Goal: Task Accomplishment & Management: Manage account settings

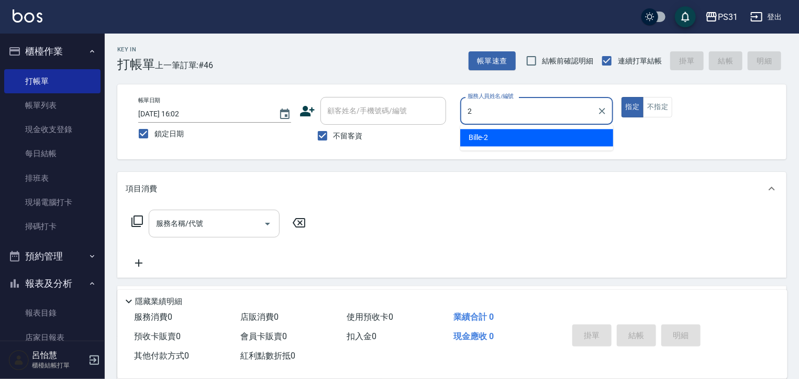
type input "Bille-2"
type button "true"
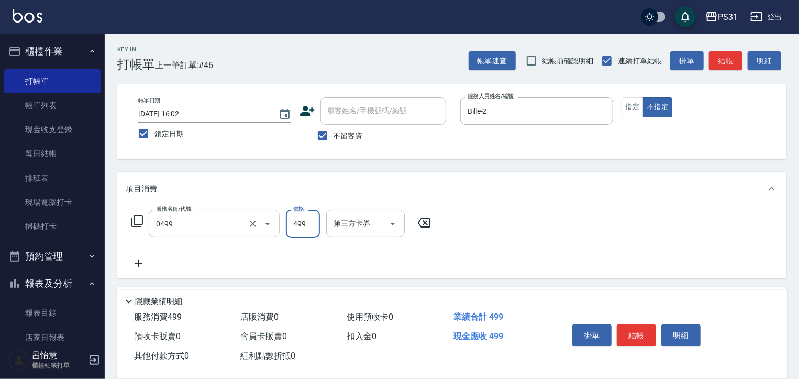
type input "伊黛莉spa(0499)"
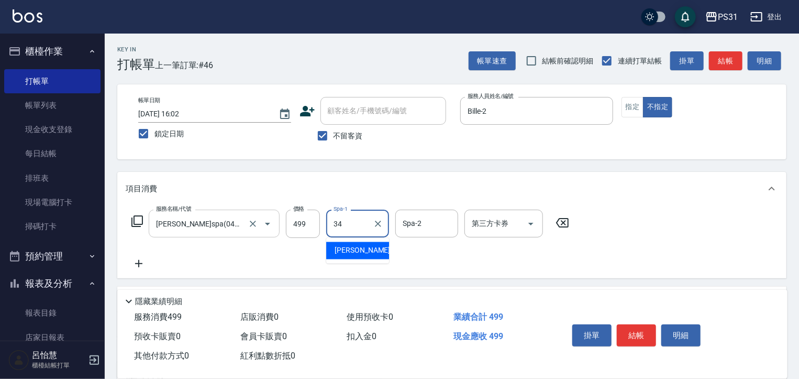
type input "鈺欣-34"
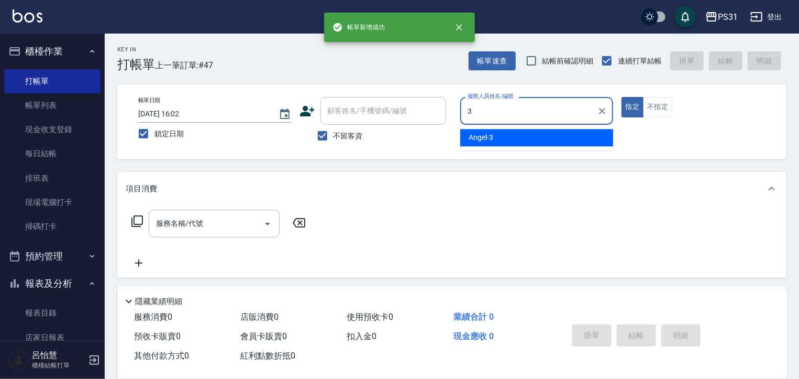
type input "Angel-3"
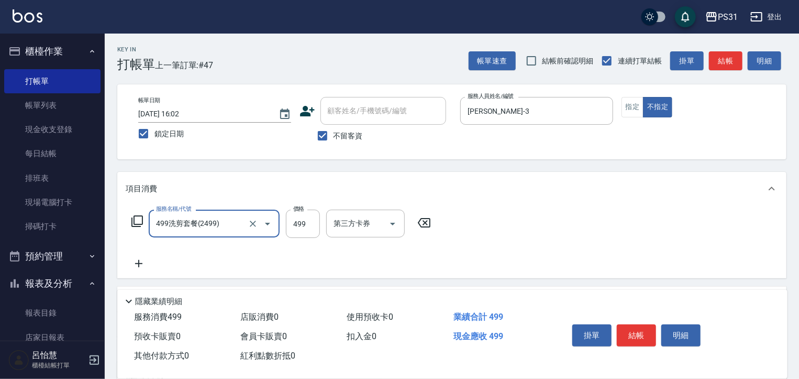
type input "499洗剪套餐(2499)"
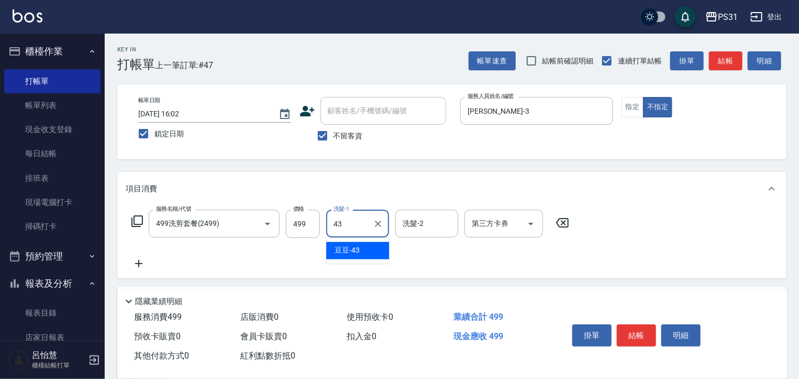
type input "豆豆-43"
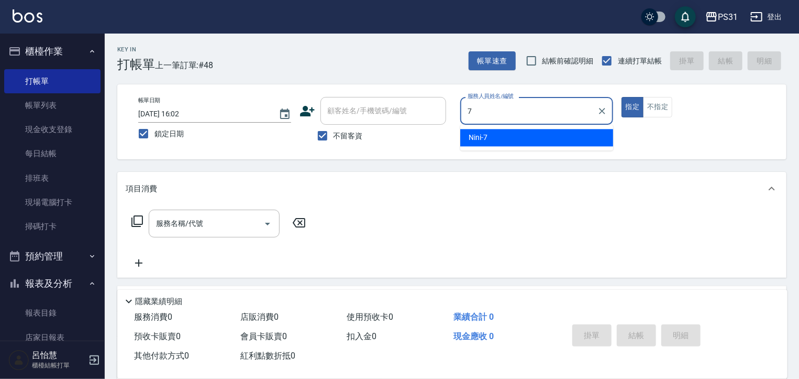
type input "Nini-7"
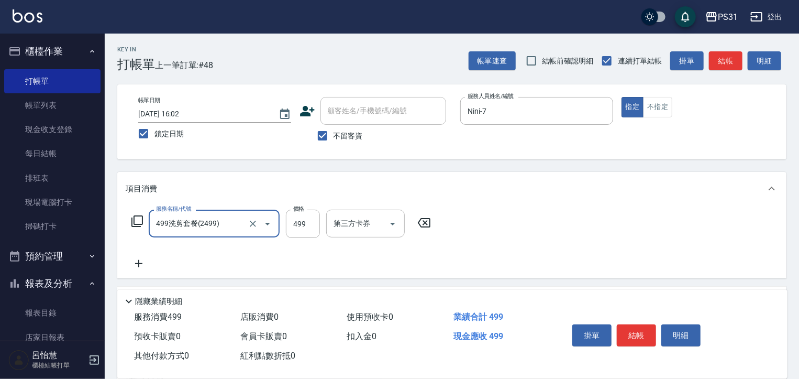
type input "499洗剪套餐(2499)"
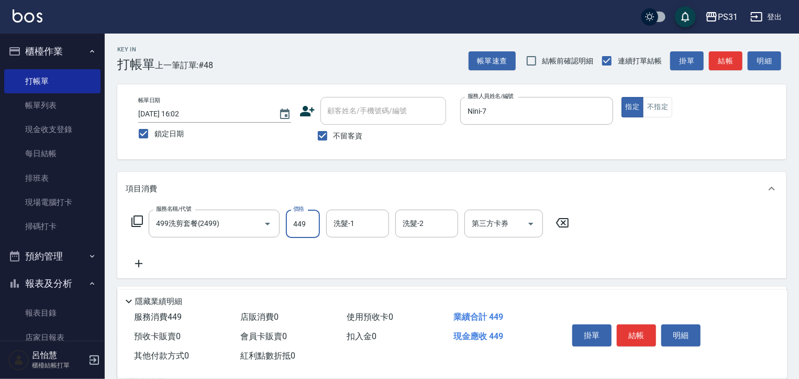
type input "449"
type input "何宜柔-31"
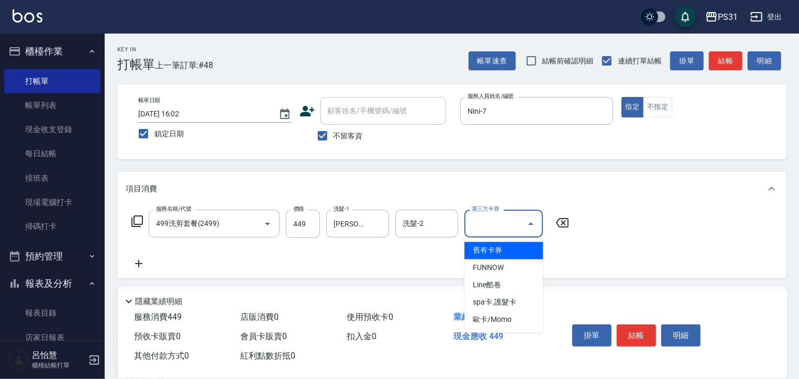
type input "舊有卡券"
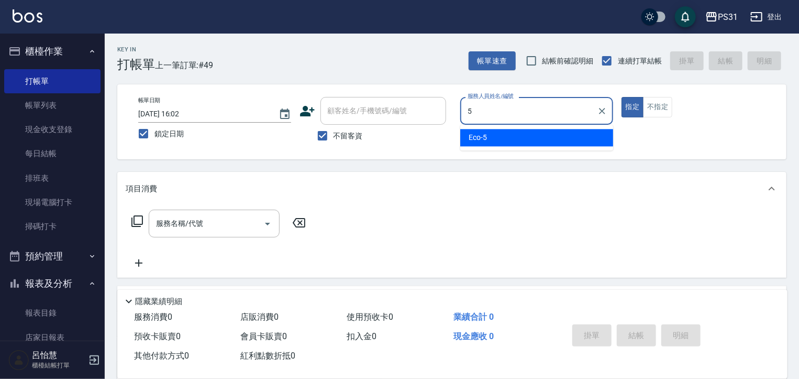
type input "Eco-5"
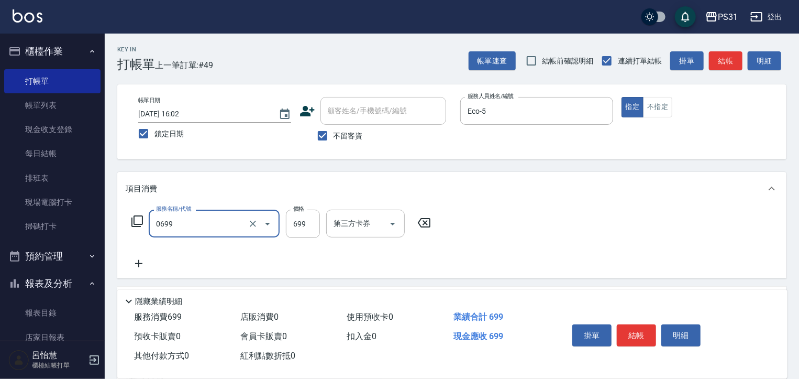
type input "精油699(0699)"
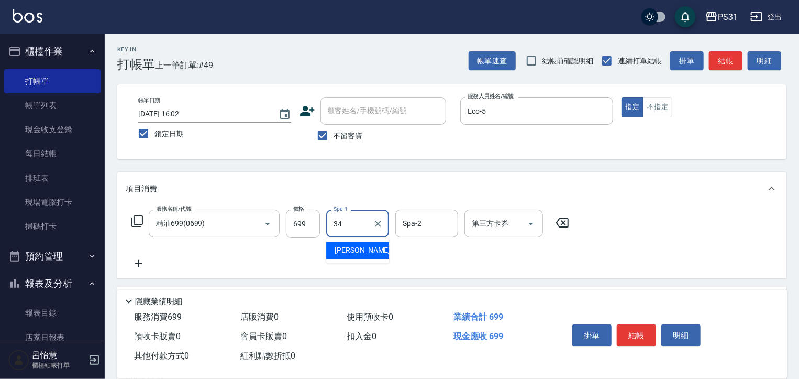
type input "鈺欣-34"
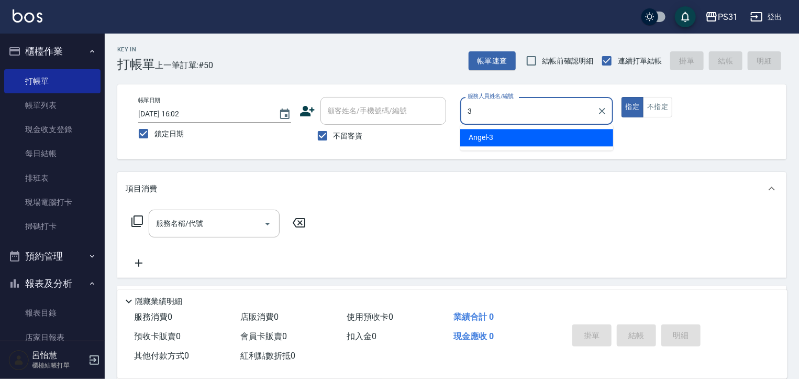
type input "Angel-3"
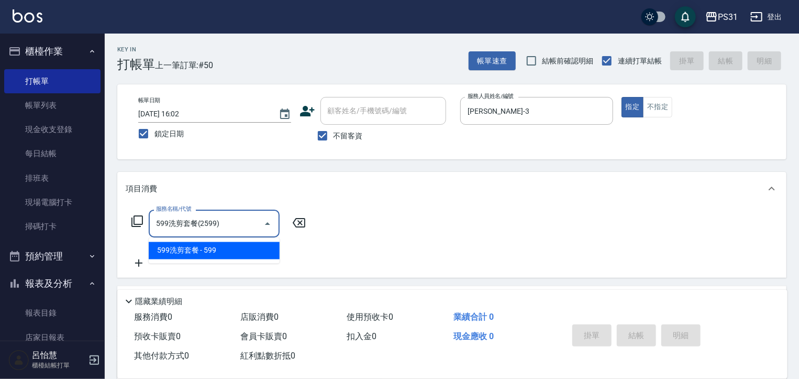
type input "599洗剪套餐(2599)"
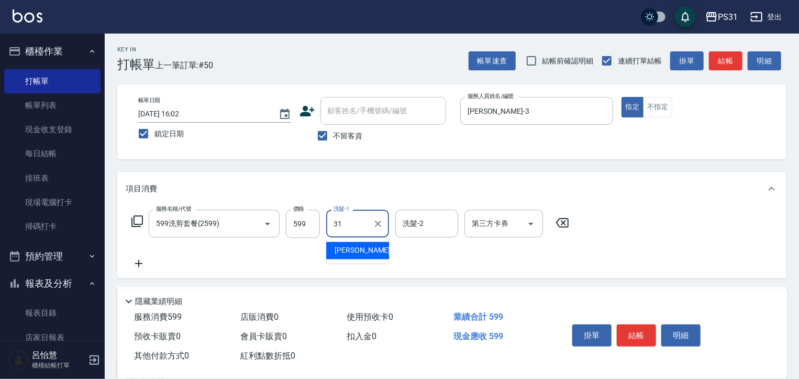
type input "何宜柔-31"
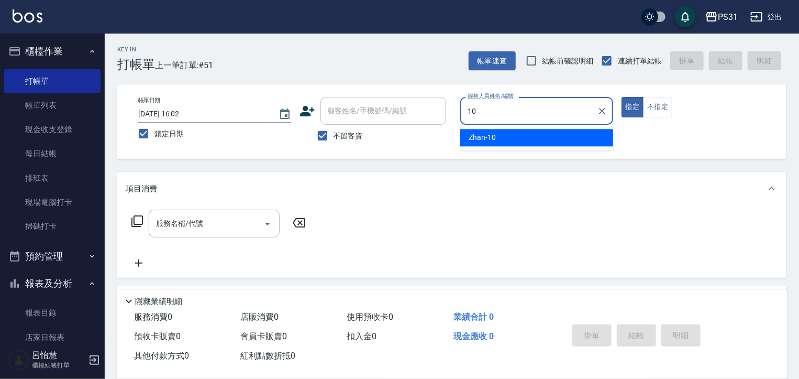
type input "Zhan-10"
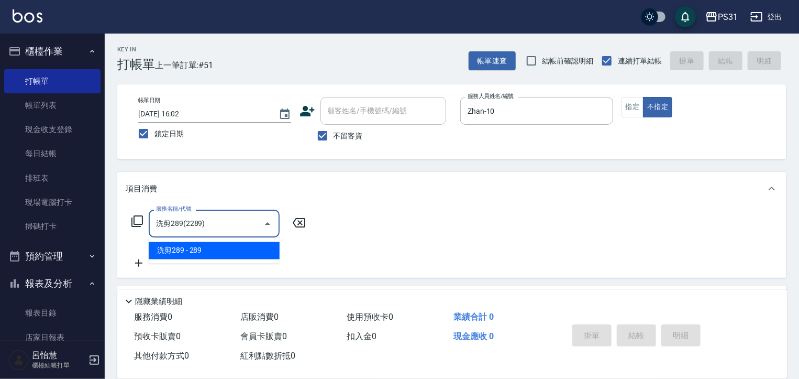
type input "洗剪289(2289)"
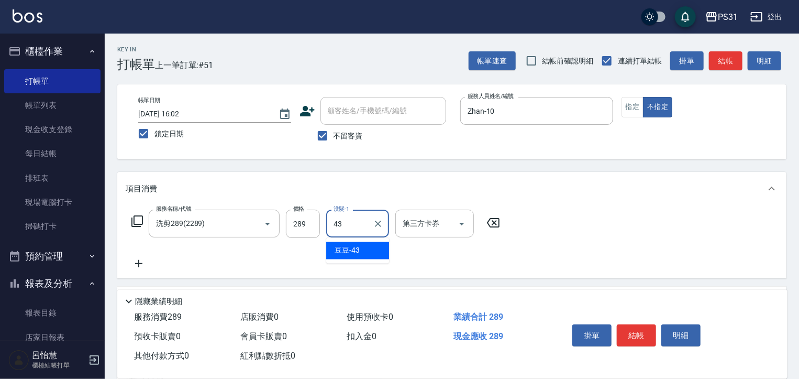
type input "豆豆-43"
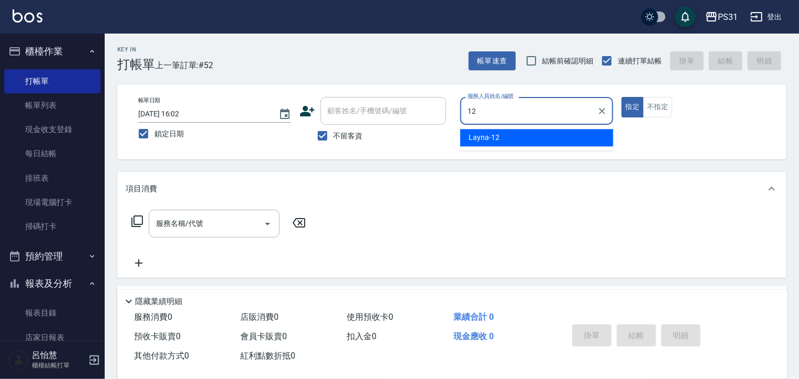
type input "Layna-12"
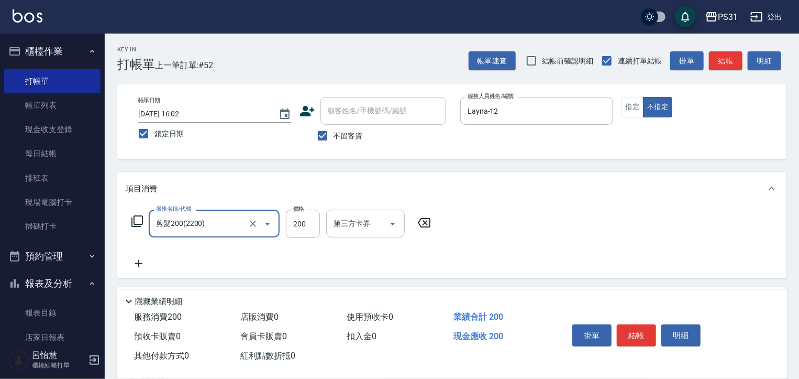
type input "剪髮200(2200)"
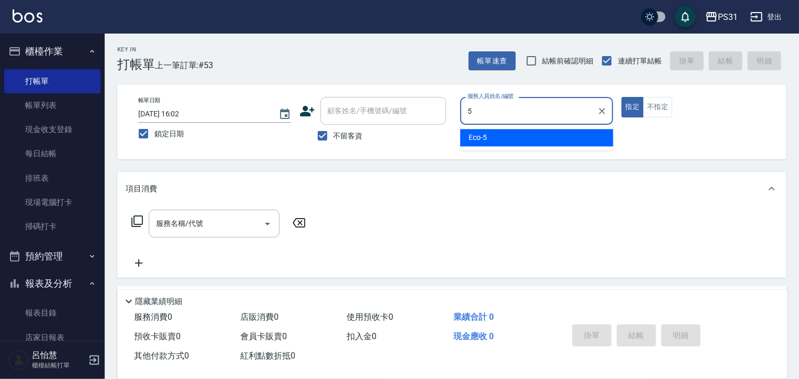
type input "Eco-5"
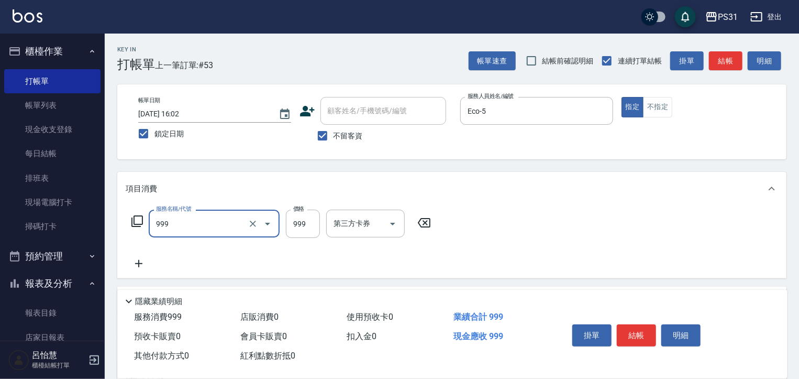
type input "精油套餐999(999)"
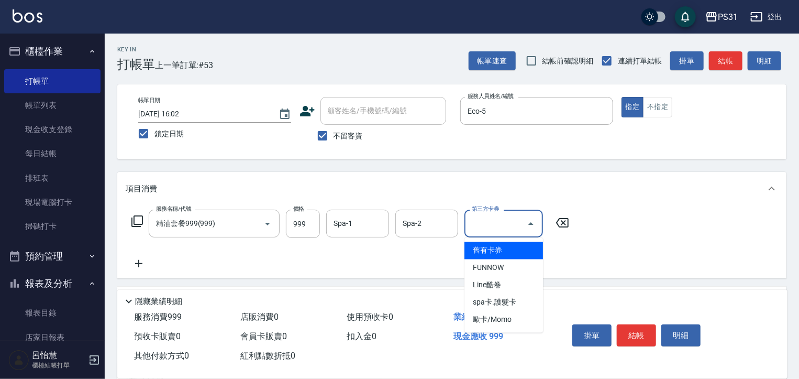
type input "舊有卡券"
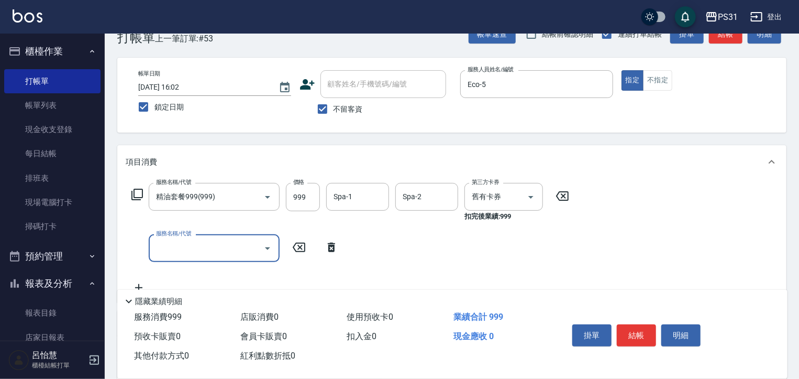
scroll to position [157, 0]
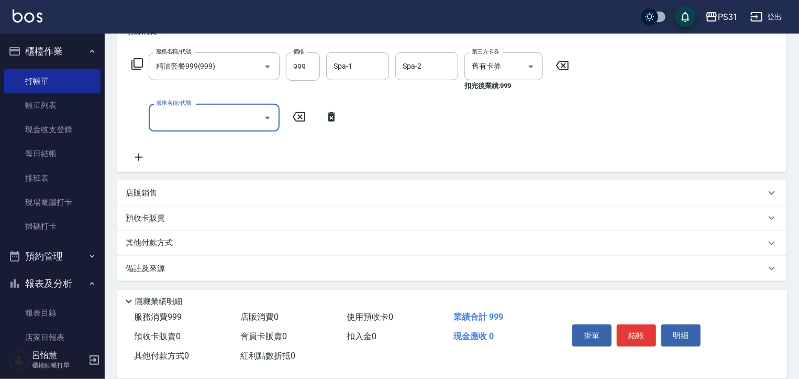
click at [153, 194] on p "店販銷售" at bounding box center [141, 192] width 31 height 11
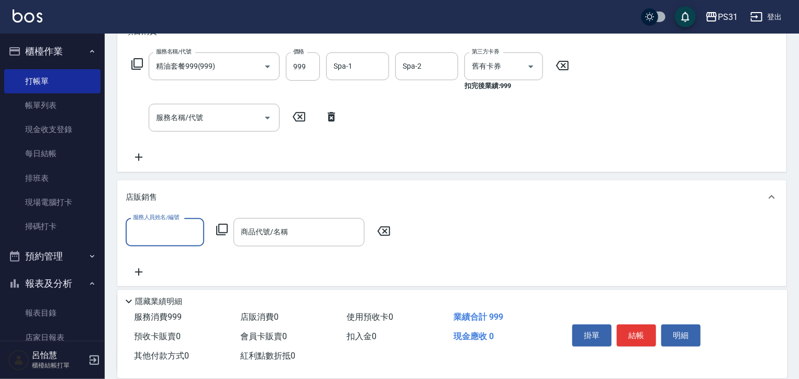
scroll to position [0, 0]
type input "Eco-5"
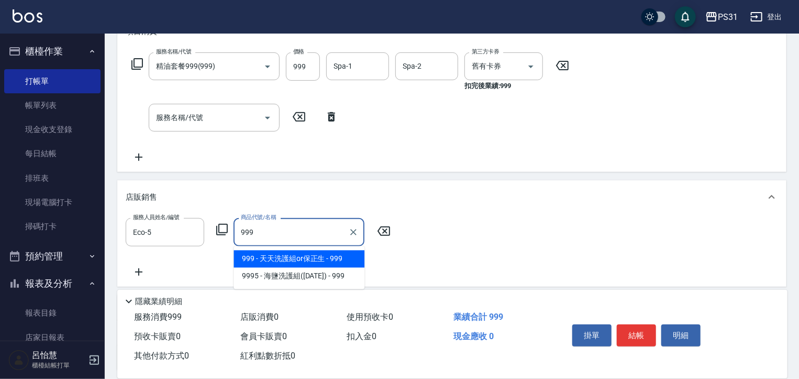
type input "天天洗護組or保正生"
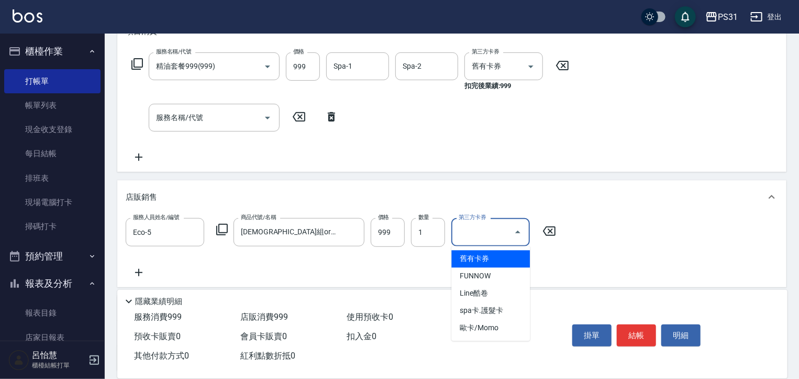
type input "舊有卡券"
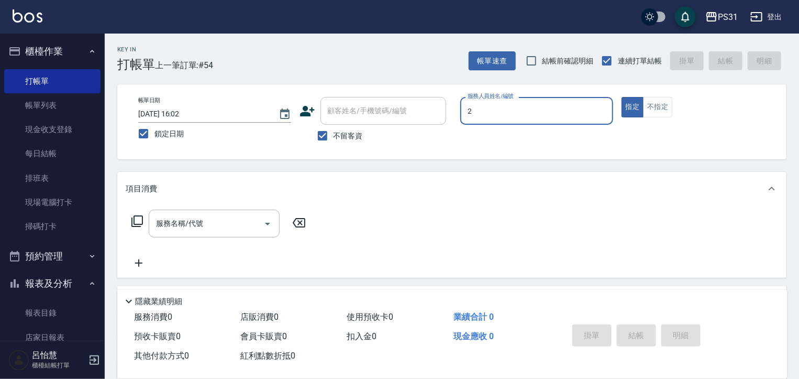
type input "Bille-2"
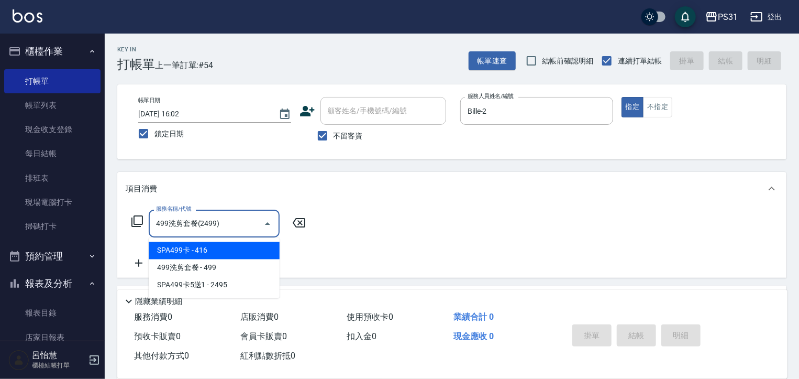
type input "499洗剪套餐(2499)"
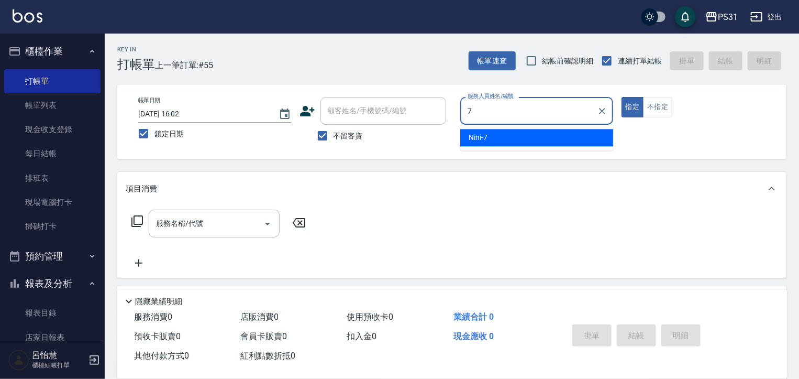
type input "Nini-7"
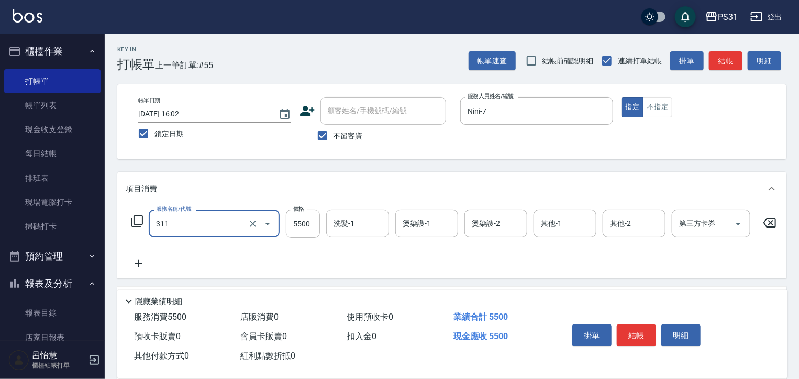
type input "燙髮+染髮A餐(311)"
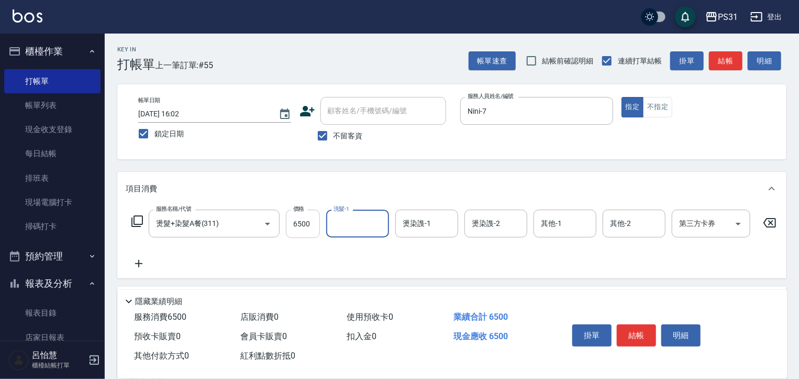
click at [293, 227] on input "6500" at bounding box center [303, 223] width 34 height 28
type input "700"
type input "何宜柔-31"
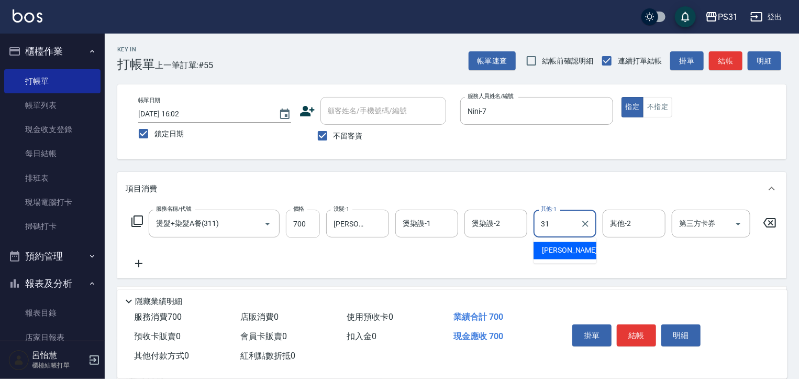
type input "何宜柔-31"
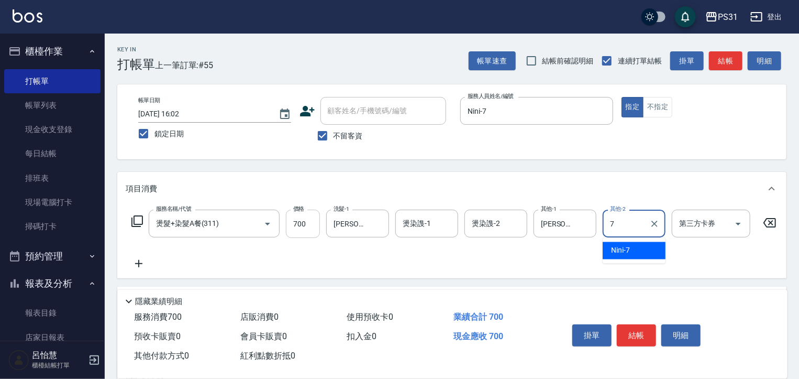
type input "Nini-7"
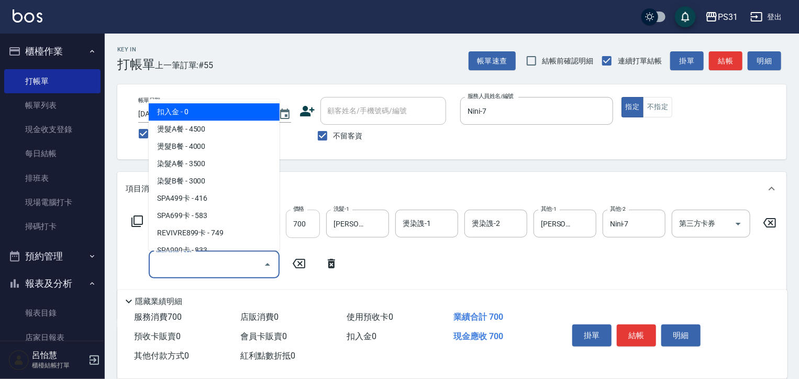
type input "扣入金(+)"
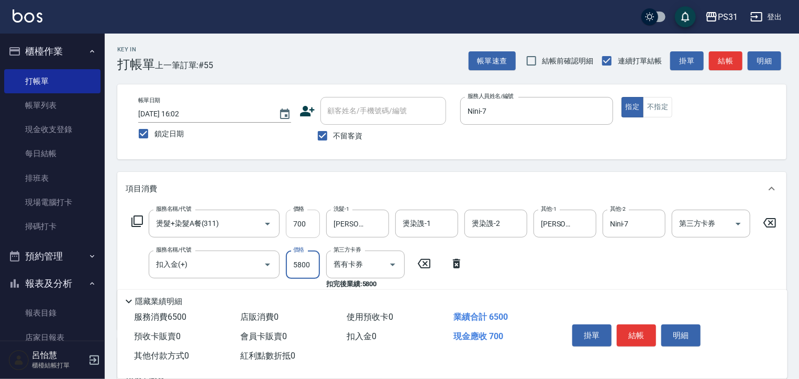
type input "5800"
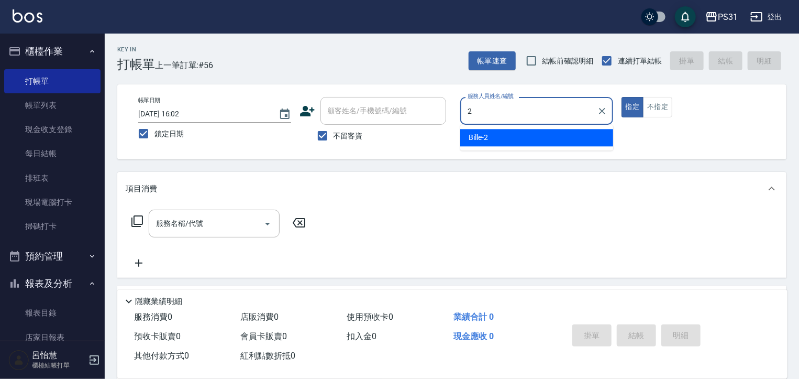
type input "Bille-2"
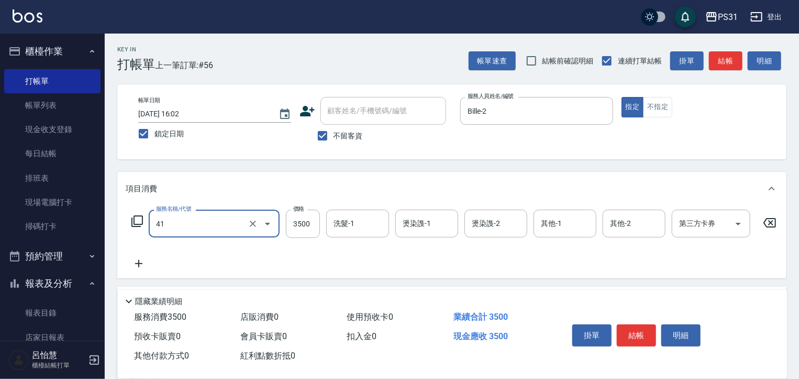
type input "染髮A餐(41)"
type input "3099"
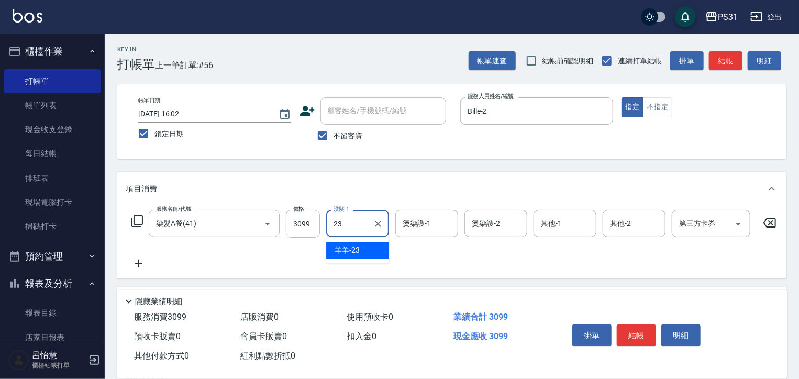
type input "羊羊-23"
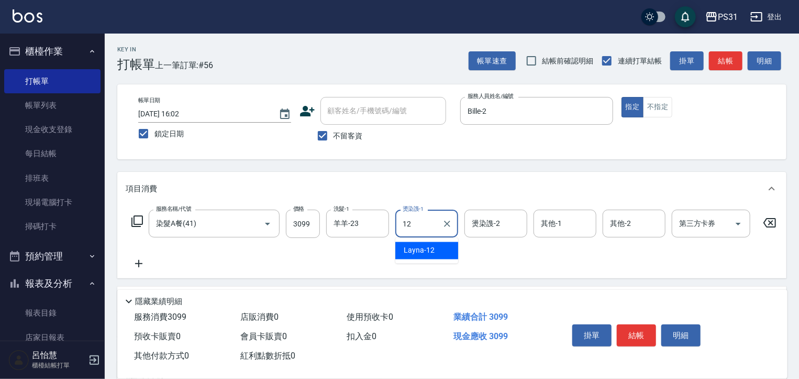
type input "Layna-12"
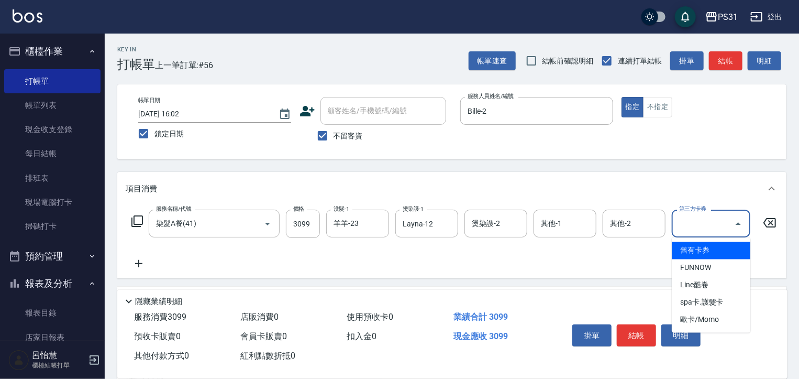
type input "舊有卡券"
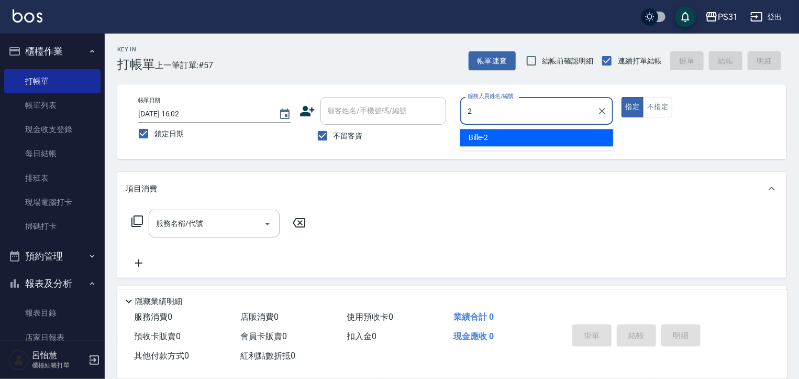
type input "Bille-2"
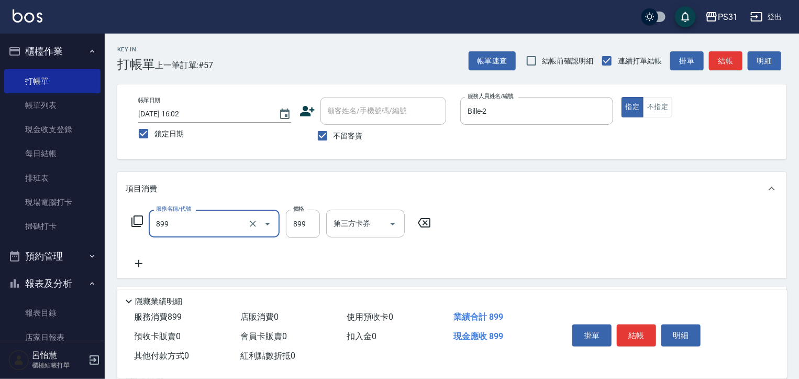
type input "899洗剪套餐(899)"
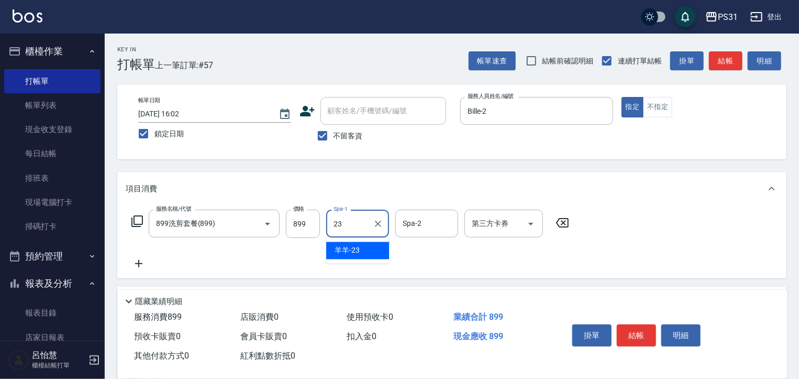
type input "羊羊-23"
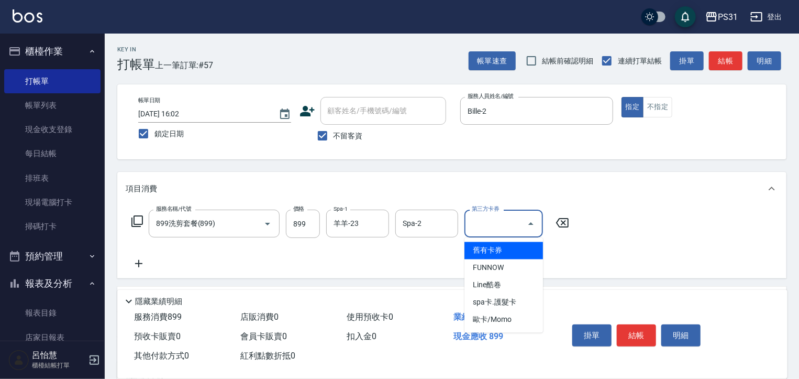
type input "舊有卡券"
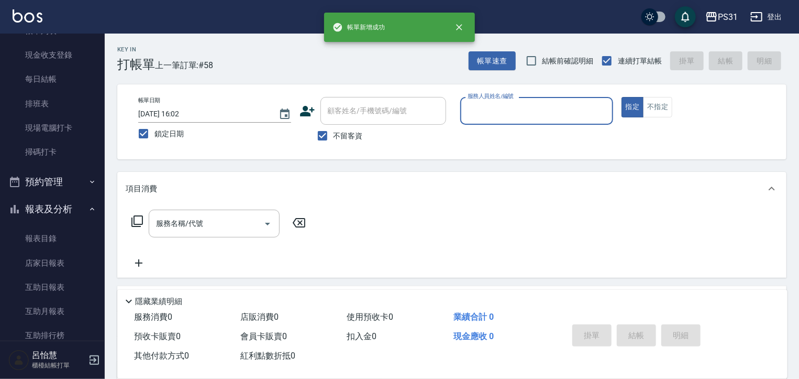
scroll to position [209, 0]
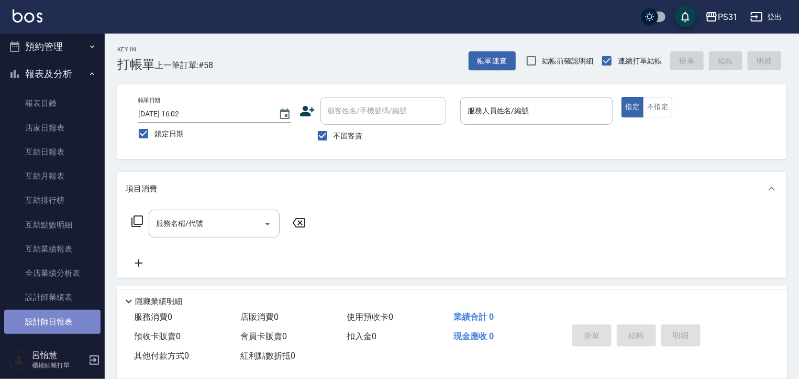
click at [65, 315] on link "設計師日報表" at bounding box center [52, 321] width 96 height 24
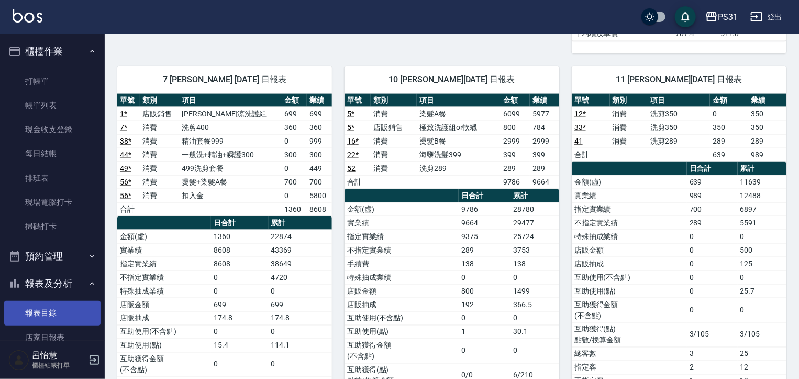
scroll to position [367, 0]
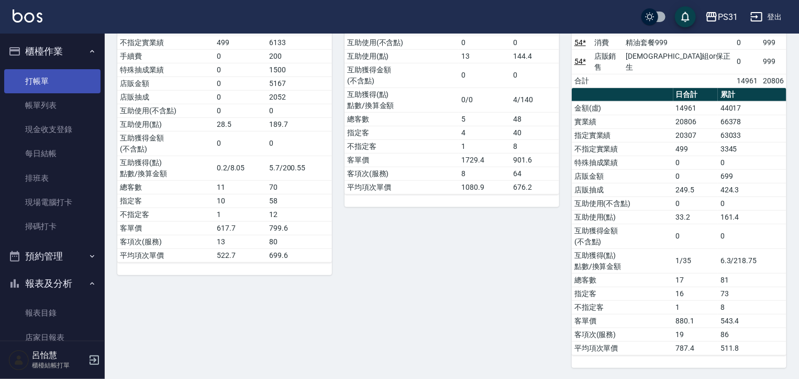
click at [56, 85] on link "打帳單" at bounding box center [52, 81] width 96 height 24
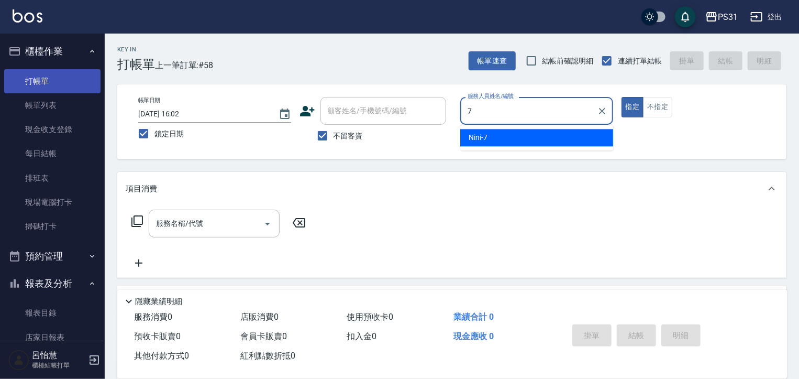
type input "7"
type button "true"
type input "Nini-7"
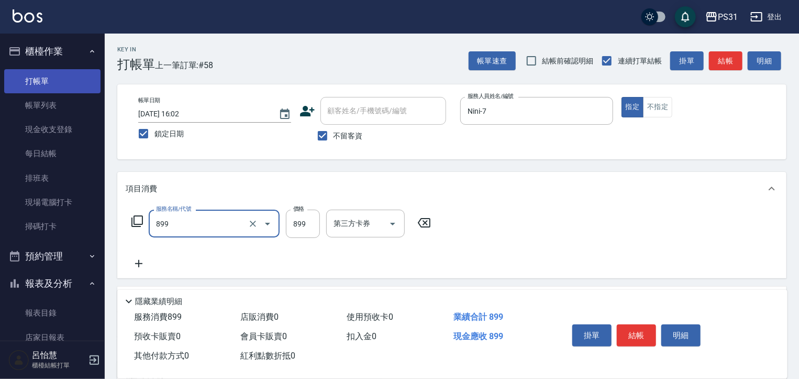
type input "899洗剪套餐(899)"
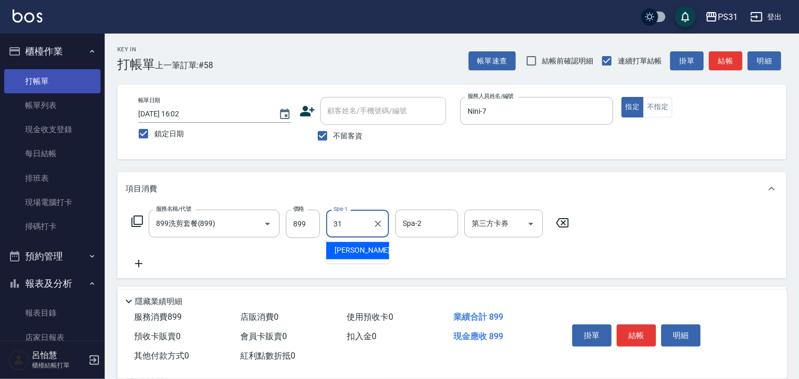
type input "何宜柔-31"
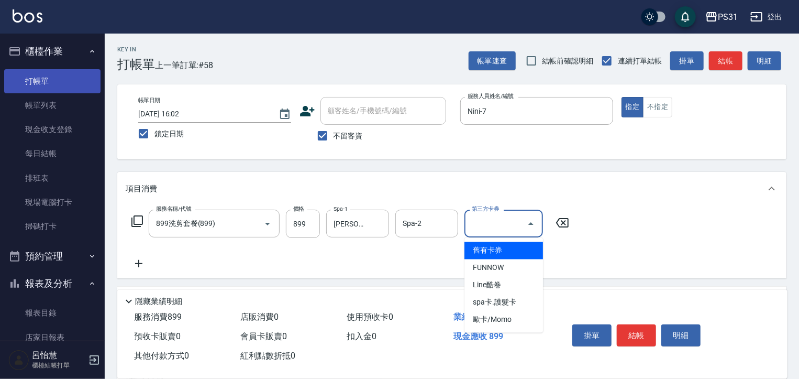
type input "舊有卡券"
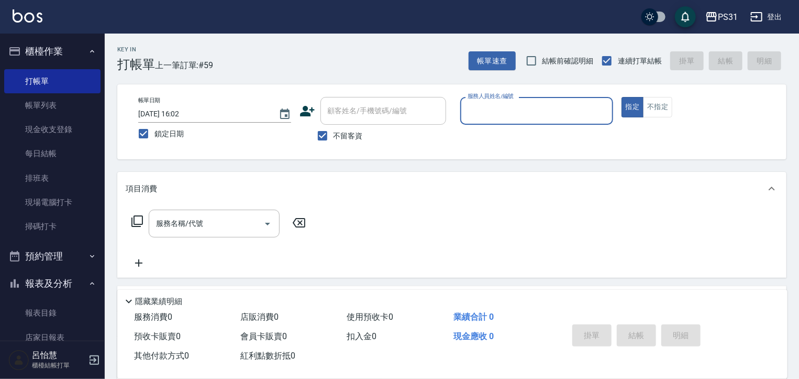
click at [764, 18] on button "登出" at bounding box center [766, 16] width 40 height 19
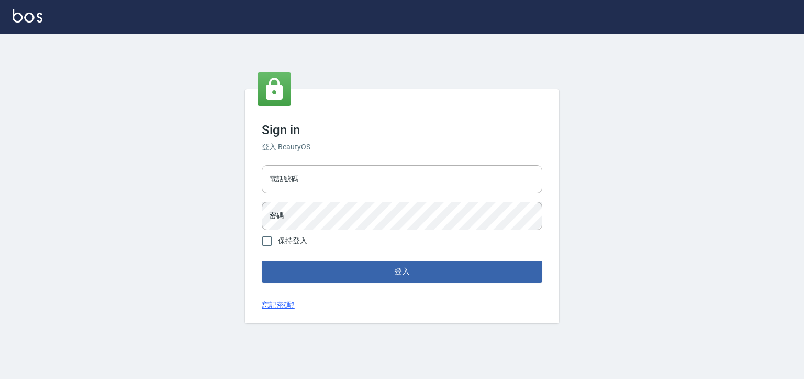
type input "0930917119"
click at [331, 179] on input "電話號碼" at bounding box center [402, 179] width 281 height 28
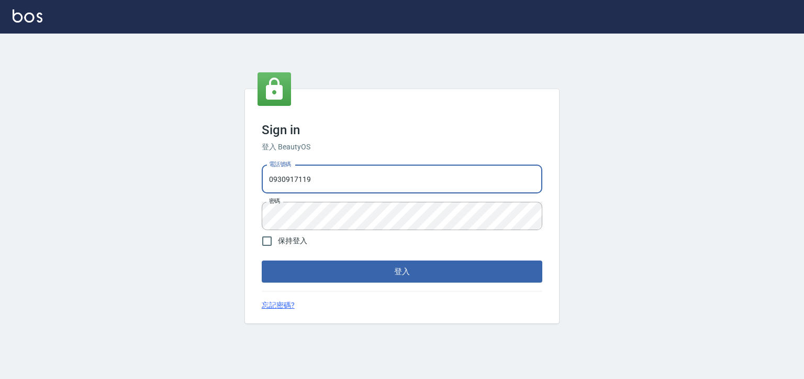
click at [333, 186] on input "0930917119" at bounding box center [402, 179] width 281 height 28
type input "0975556104"
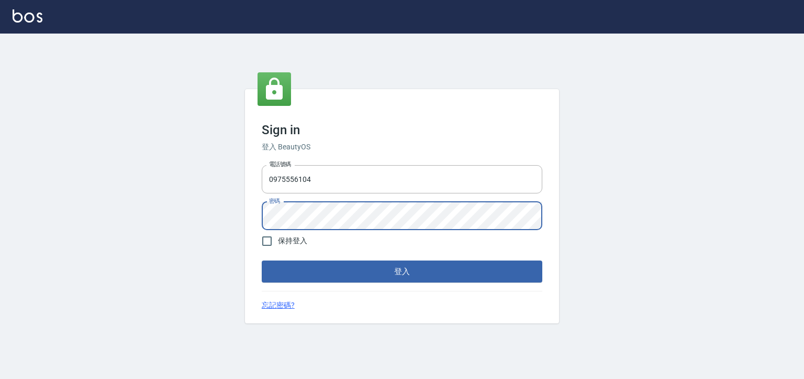
click at [262, 260] on button "登入" at bounding box center [402, 271] width 281 height 22
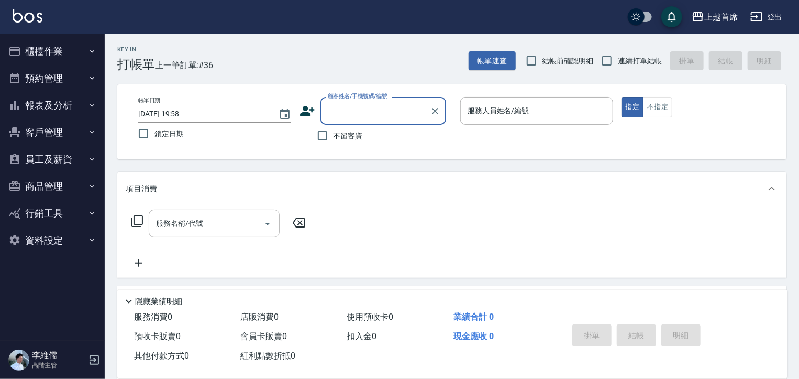
click at [67, 101] on button "報表及分析" at bounding box center [52, 105] width 96 height 27
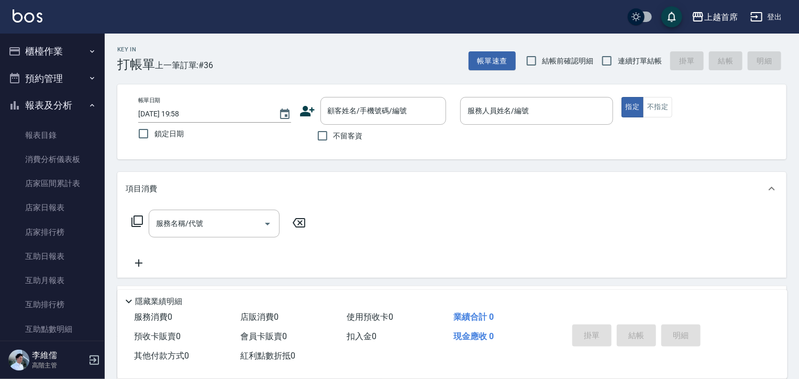
click at [50, 57] on button "櫃檯作業" at bounding box center [52, 51] width 96 height 27
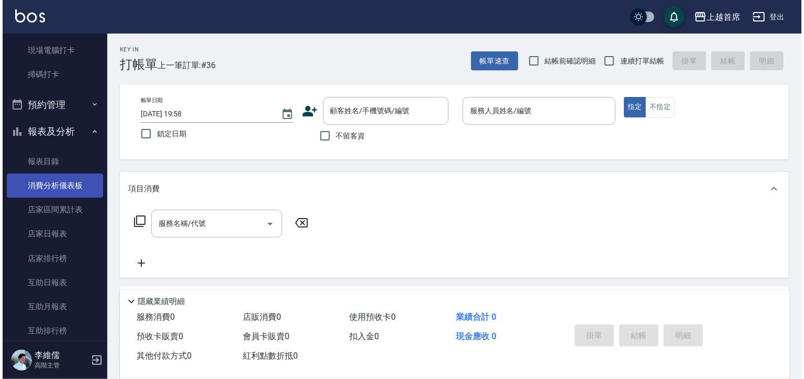
scroll to position [209, 0]
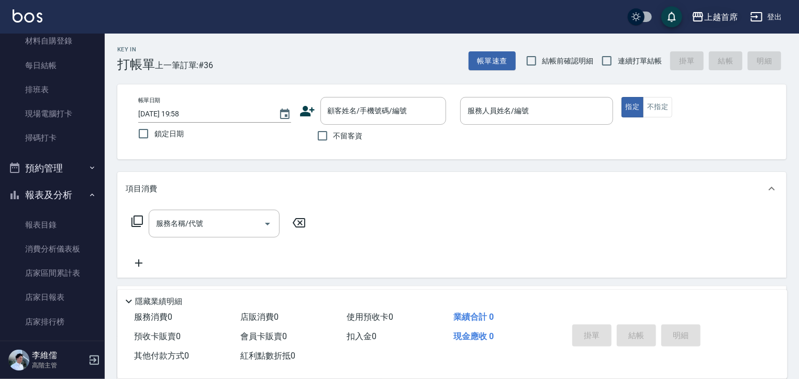
click at [705, 20] on div "上越首席" at bounding box center [721, 16] width 34 height 13
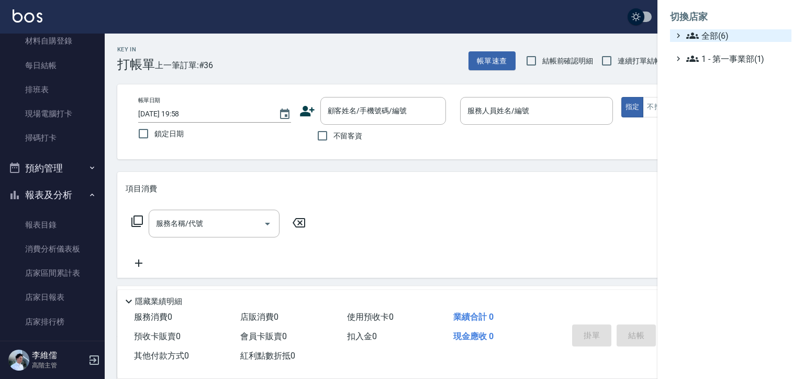
click at [696, 35] on icon at bounding box center [693, 35] width 13 height 6
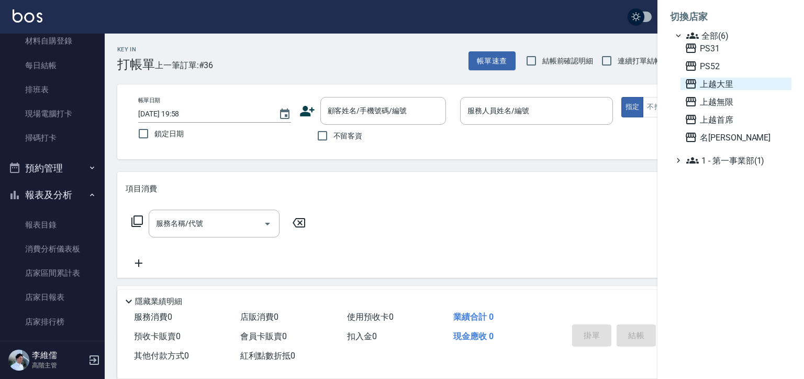
click at [700, 80] on span "上越大里" at bounding box center [736, 84] width 103 height 13
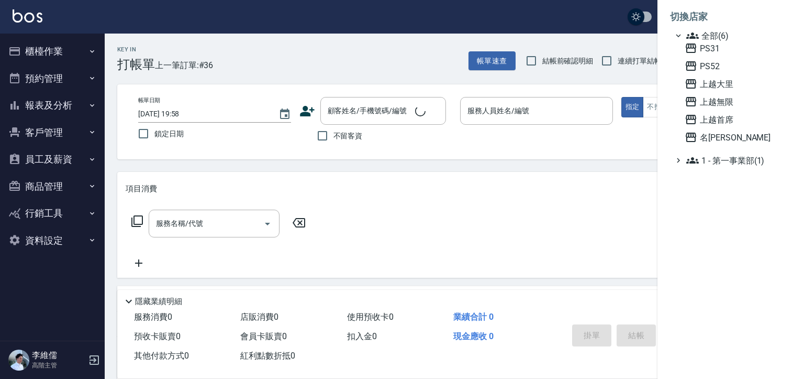
scroll to position [0, 0]
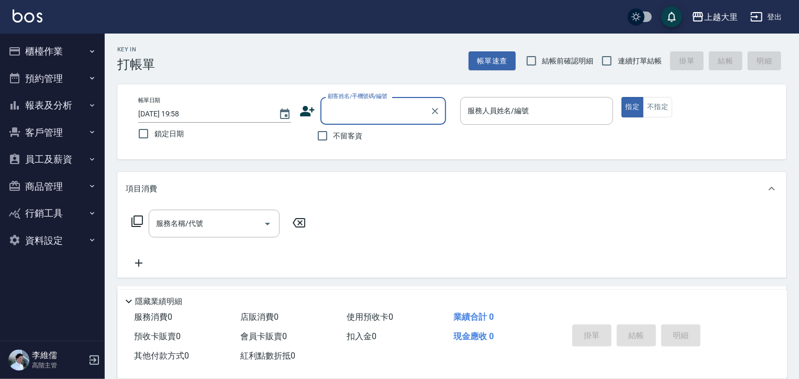
click at [41, 154] on button "員工及薪資" at bounding box center [52, 159] width 96 height 27
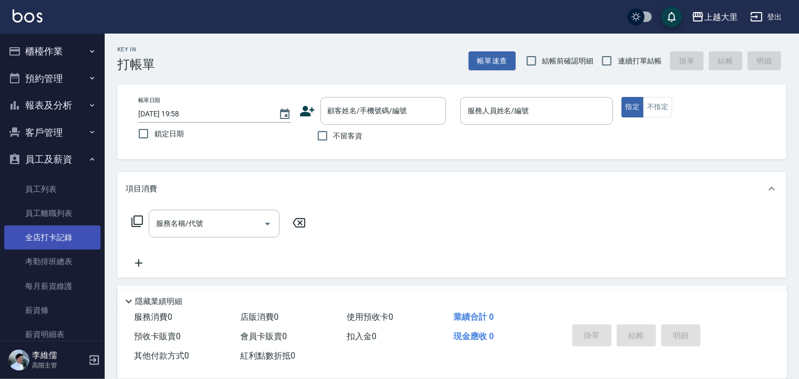
scroll to position [105, 0]
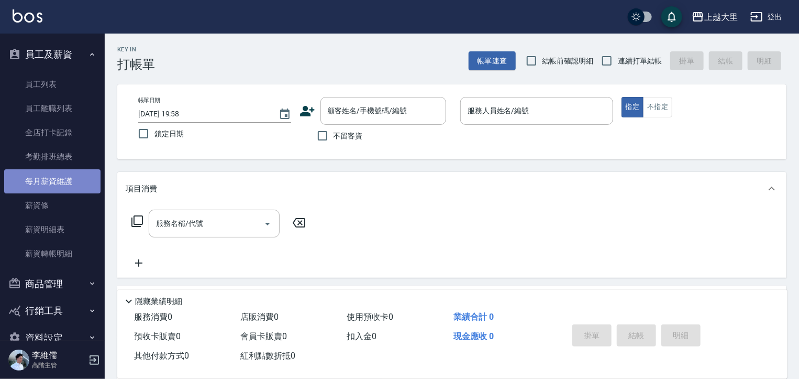
click at [57, 179] on link "每月薪資維護" at bounding box center [52, 181] width 96 height 24
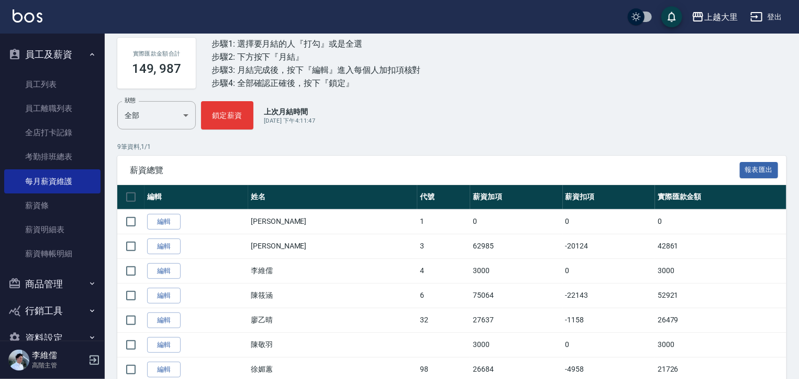
scroll to position [153, 0]
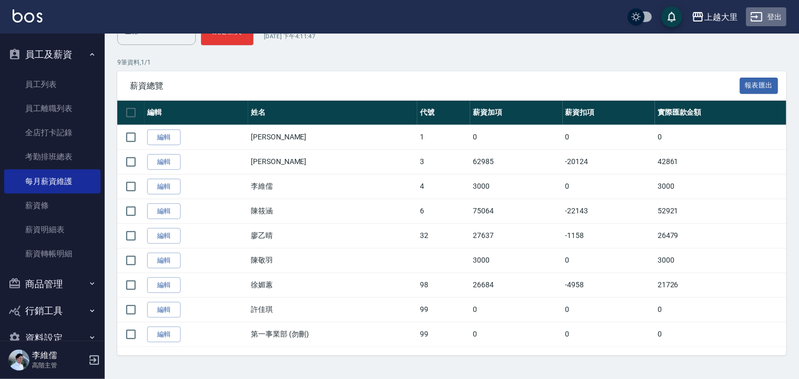
click at [766, 15] on button "登出" at bounding box center [766, 16] width 40 height 19
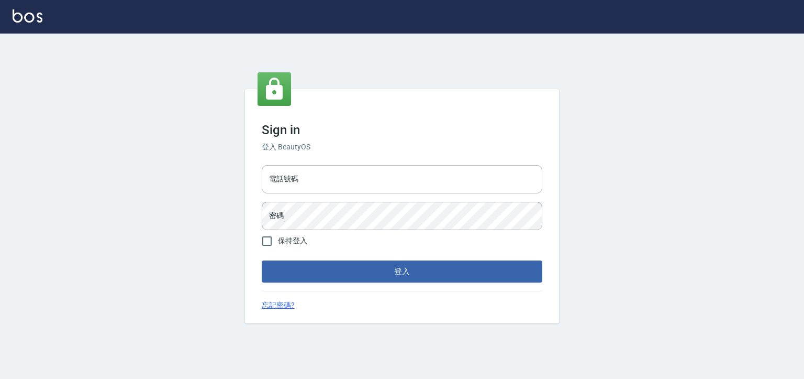
type input "0930917119"
click at [332, 180] on input "0930917119" at bounding box center [402, 179] width 281 height 28
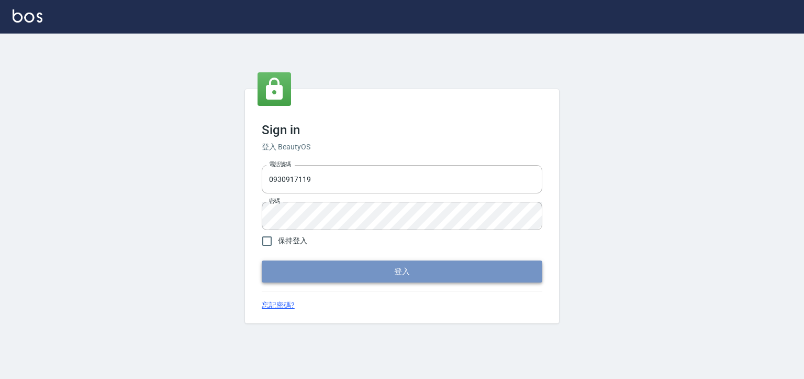
click at [393, 269] on button "登入" at bounding box center [402, 271] width 281 height 22
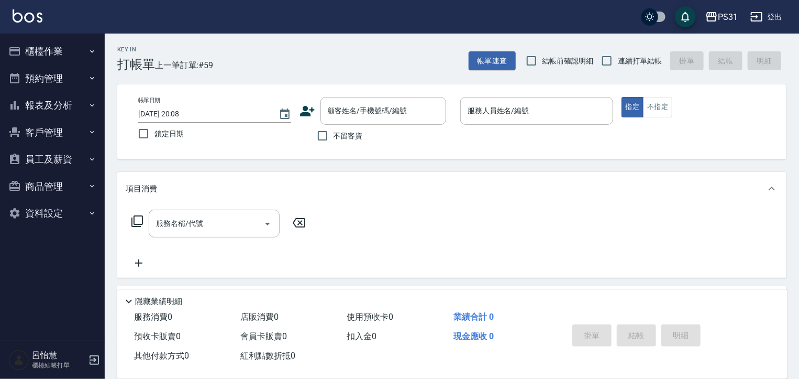
click at [201, 53] on div "Key In 打帳單 上一筆訂單:#59" at bounding box center [159, 53] width 108 height 38
click at [45, 154] on button "員工及薪資" at bounding box center [52, 159] width 96 height 27
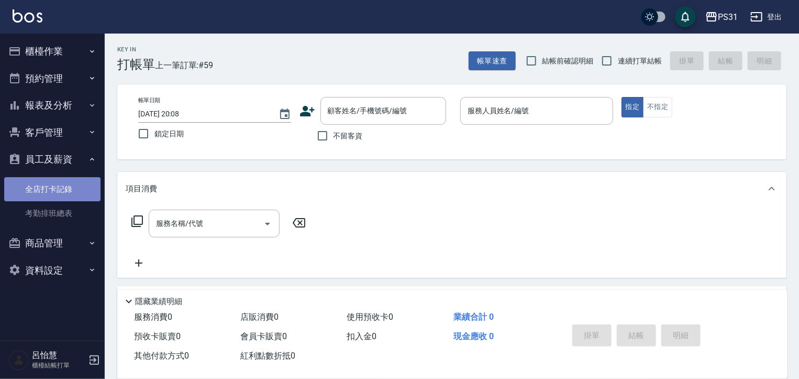
click at [59, 185] on link "全店打卡記錄" at bounding box center [52, 189] width 96 height 24
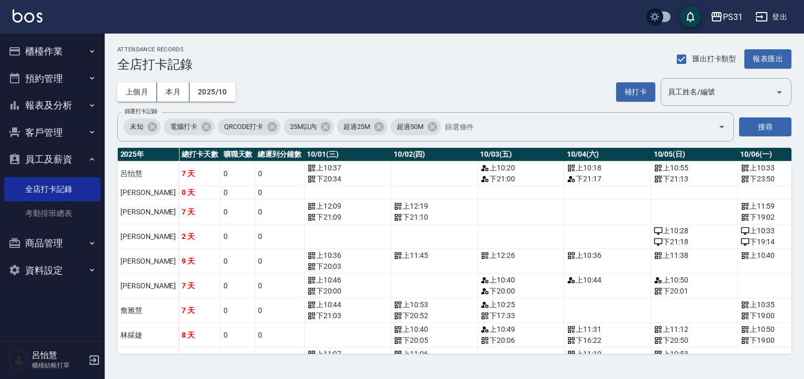
drag, startPoint x: 383, startPoint y: 50, endPoint x: 589, endPoint y: 38, distance: 206.1
click at [589, 38] on div "ATTENDANCE RECORDS 全店打卡記錄 匯出打卡類型 報表匯出 上個月 本月 2025/10 補打卡 員工姓名/編號 員工姓名/編號 篩選打卡記錄…" at bounding box center [455, 200] width 700 height 333
click at [44, 50] on button "櫃檯作業" at bounding box center [52, 51] width 96 height 27
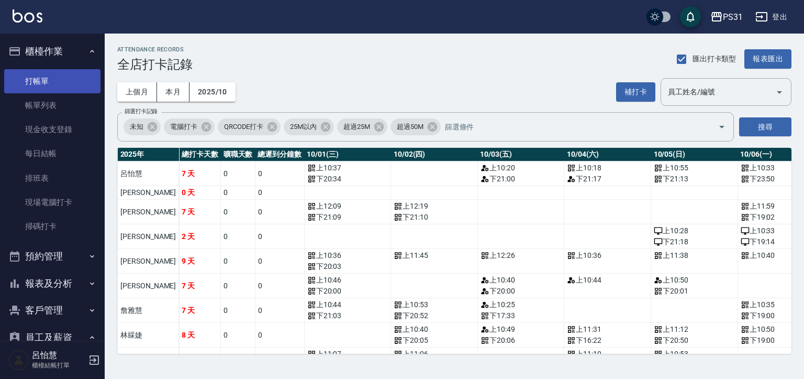
click at [51, 81] on link "打帳單" at bounding box center [52, 81] width 96 height 24
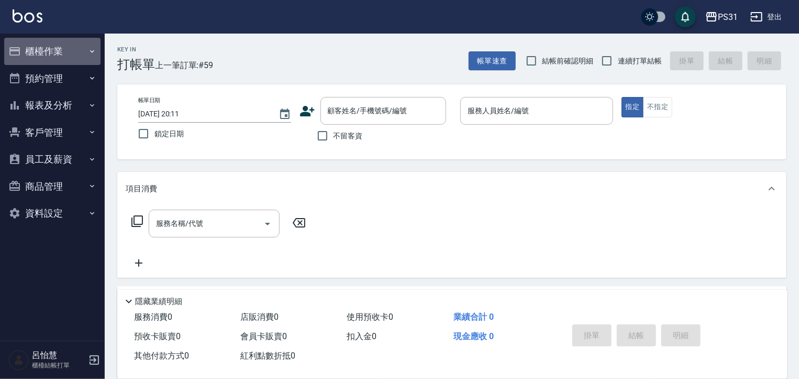
click at [53, 57] on button "櫃檯作業" at bounding box center [52, 51] width 96 height 27
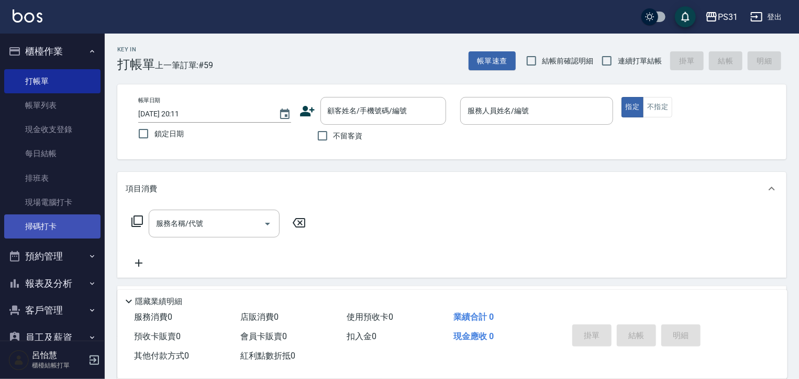
click at [62, 227] on link "掃碼打卡" at bounding box center [52, 226] width 96 height 24
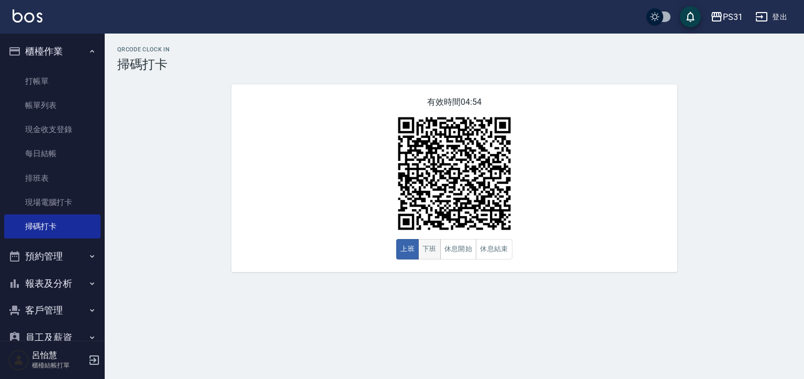
click at [429, 248] on button "下班" at bounding box center [429, 249] width 23 height 20
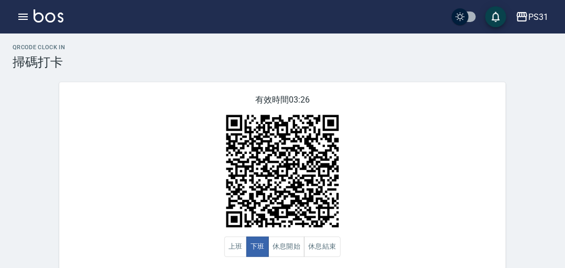
scroll to position [17, 0]
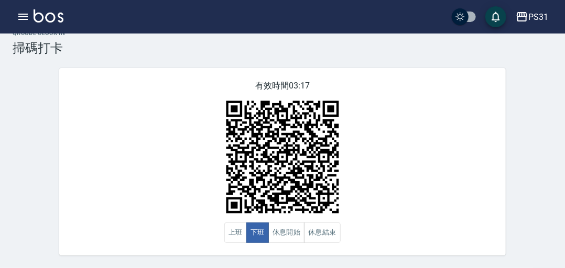
click at [411, 53] on h3 "掃碼打卡" at bounding box center [282, 48] width 539 height 15
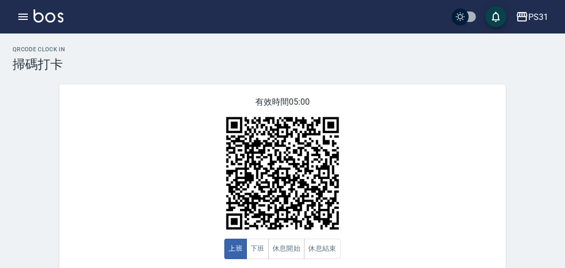
scroll to position [17, 0]
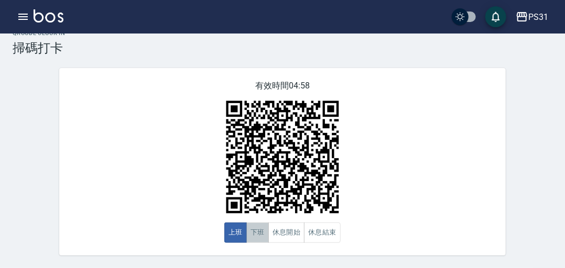
click at [264, 232] on button "下班" at bounding box center [257, 233] width 23 height 20
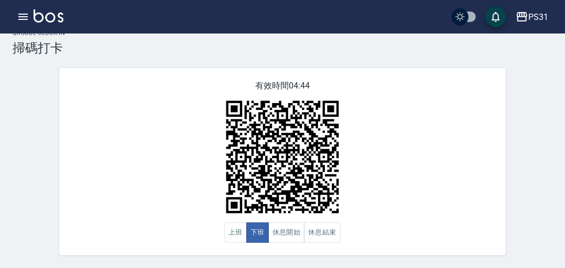
drag, startPoint x: 536, startPoint y: -54, endPoint x: 569, endPoint y: -54, distance: 33.0
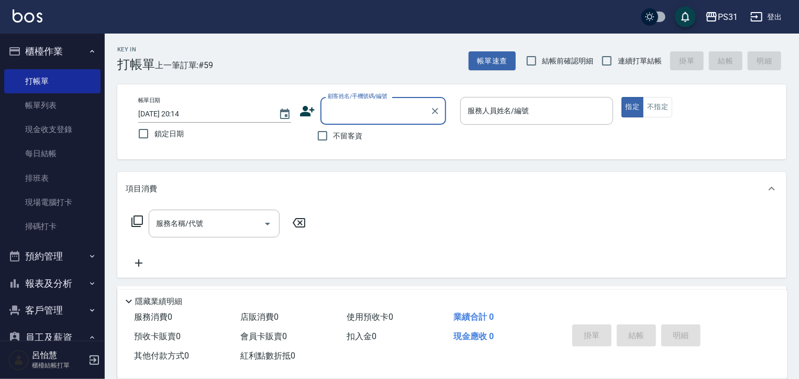
click at [764, 19] on button "登出" at bounding box center [766, 16] width 40 height 19
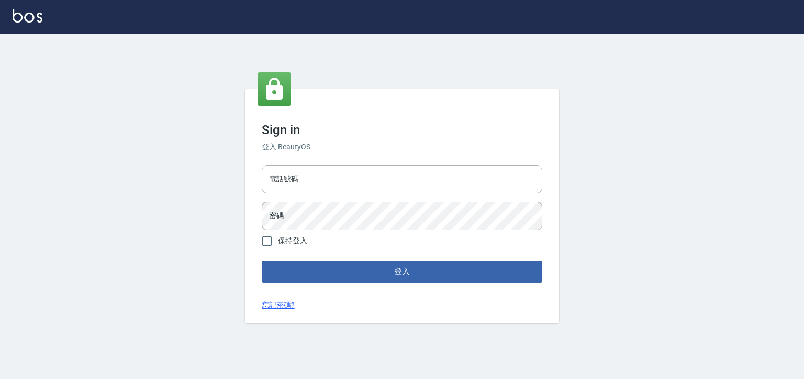
type input "0930917119"
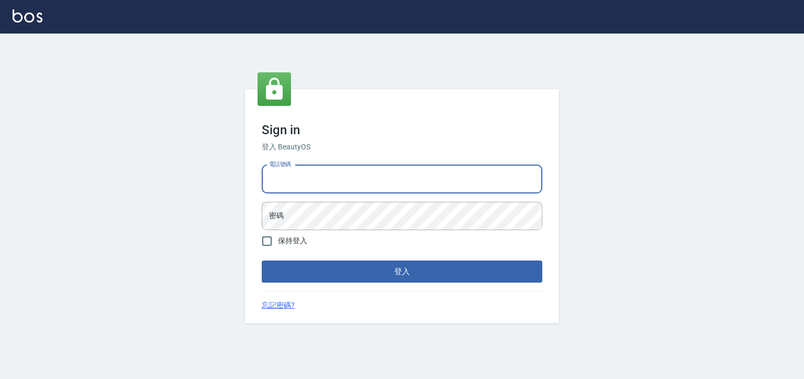
click at [323, 180] on input "電話號碼" at bounding box center [402, 179] width 281 height 28
click at [323, 180] on input "0930917119" at bounding box center [402, 179] width 281 height 28
type input "0975556104"
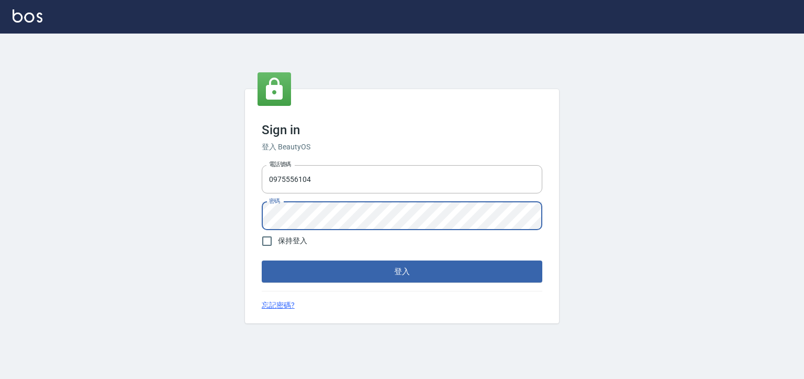
click at [262, 260] on button "登入" at bounding box center [402, 271] width 281 height 22
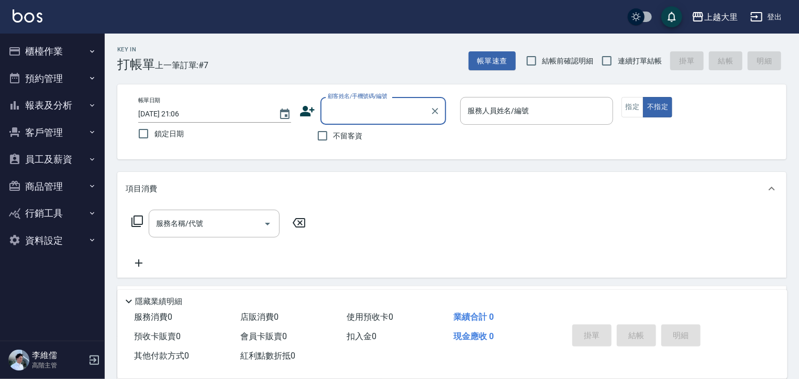
drag, startPoint x: 67, startPoint y: 104, endPoint x: 49, endPoint y: 99, distance: 18.9
click at [68, 104] on button "報表及分析" at bounding box center [52, 105] width 96 height 27
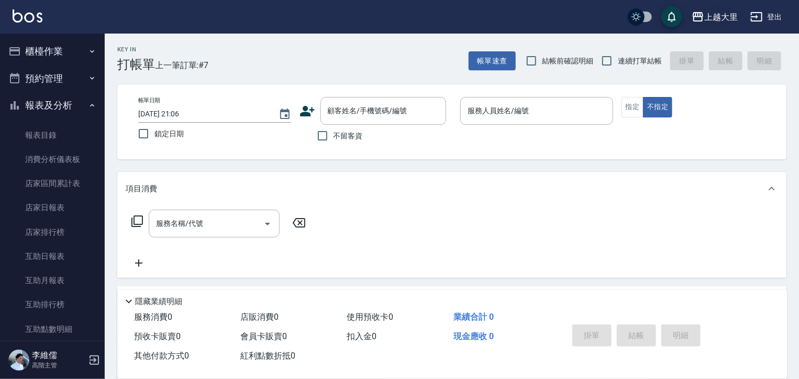
click at [706, 10] on div "上越大里" at bounding box center [721, 16] width 34 height 13
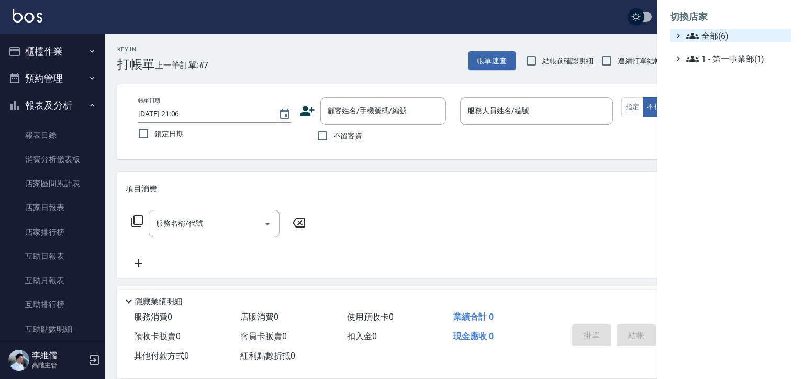
click at [704, 28] on ul "切換店家 全部(6) 1 - 第一事業部(1)" at bounding box center [731, 34] width 147 height 69
click at [712, 39] on span "全部(6)" at bounding box center [737, 35] width 101 height 13
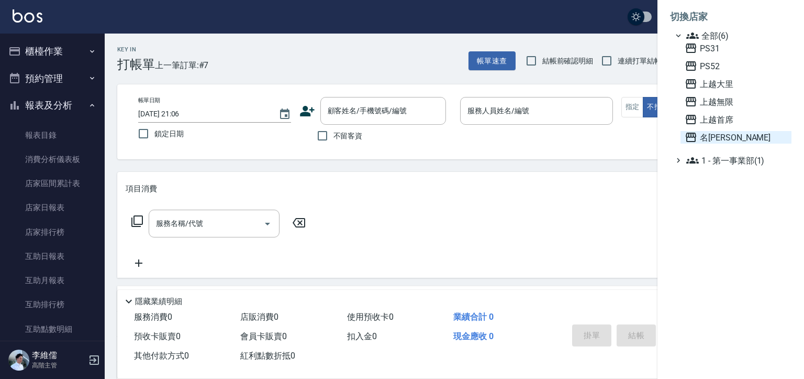
click at [721, 138] on span "名留霧峰" at bounding box center [736, 137] width 103 height 13
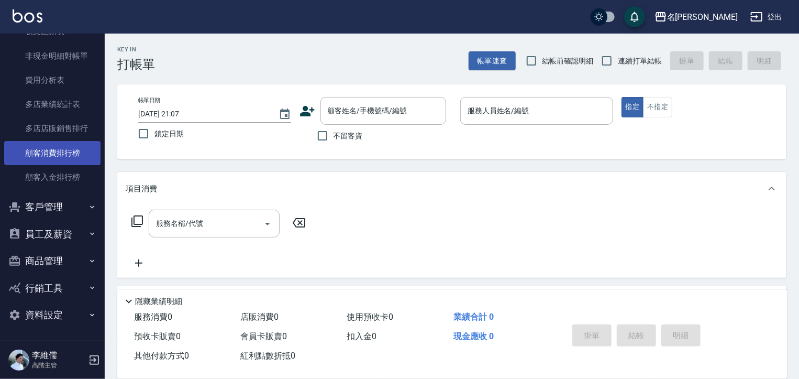
scroll to position [132, 0]
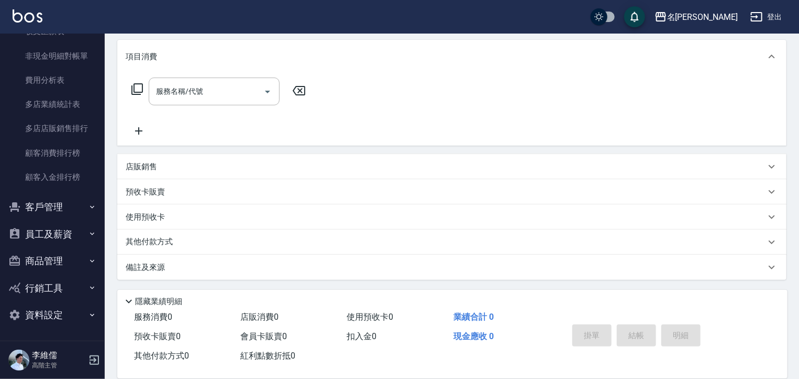
click at [57, 236] on button "員工及薪資" at bounding box center [52, 233] width 96 height 27
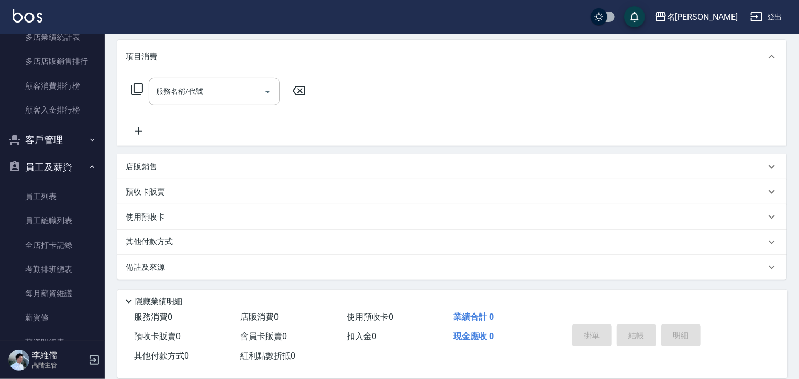
scroll to position [1153, 0]
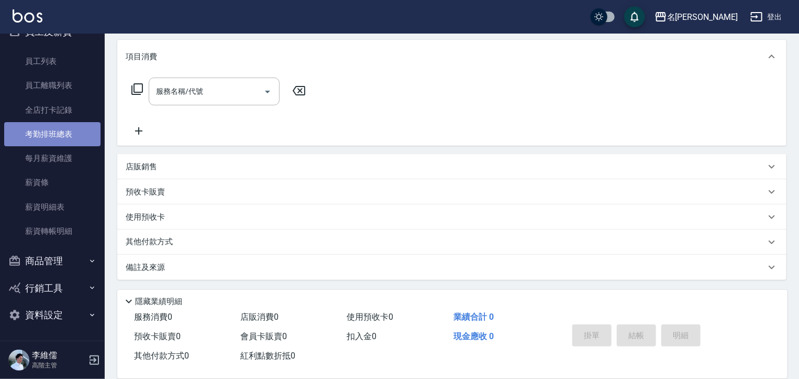
click at [78, 143] on link "考勤排班總表" at bounding box center [52, 134] width 96 height 24
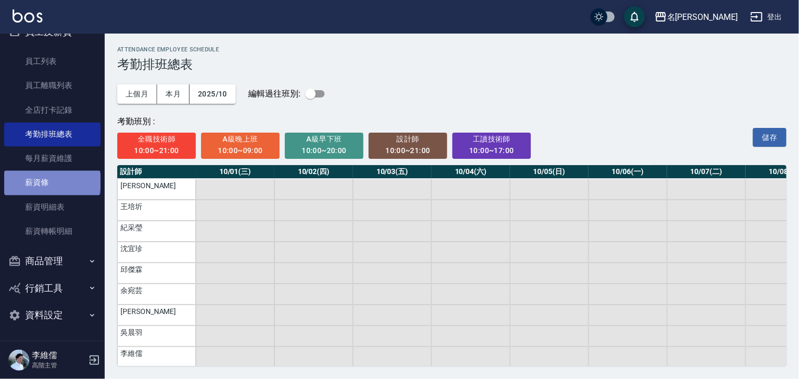
click at [51, 181] on link "薪資條" at bounding box center [52, 182] width 96 height 24
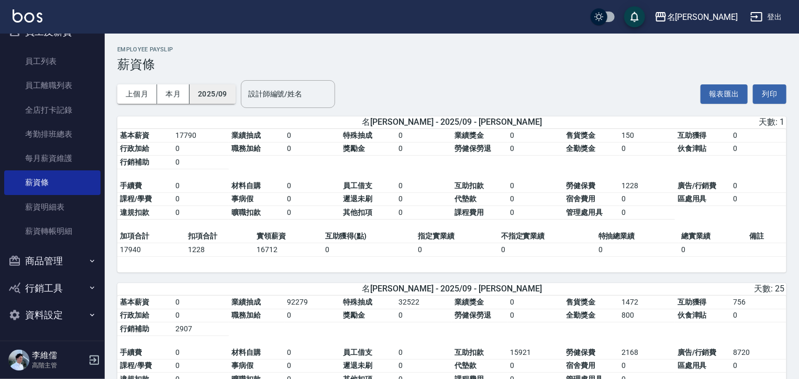
click at [211, 98] on button "2025/09" at bounding box center [213, 93] width 46 height 19
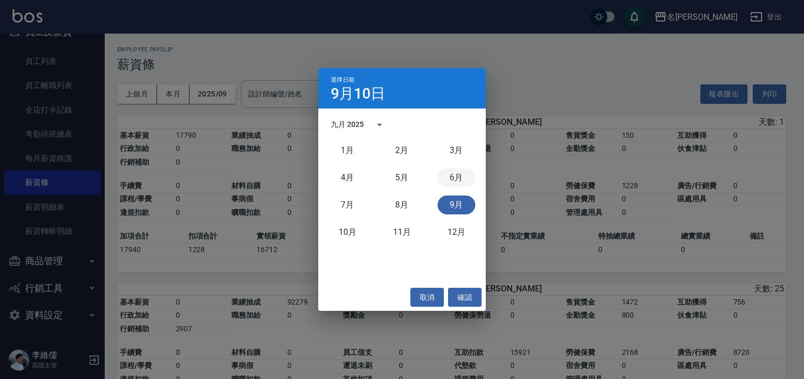
click at [445, 175] on button "6月" at bounding box center [457, 177] width 38 height 19
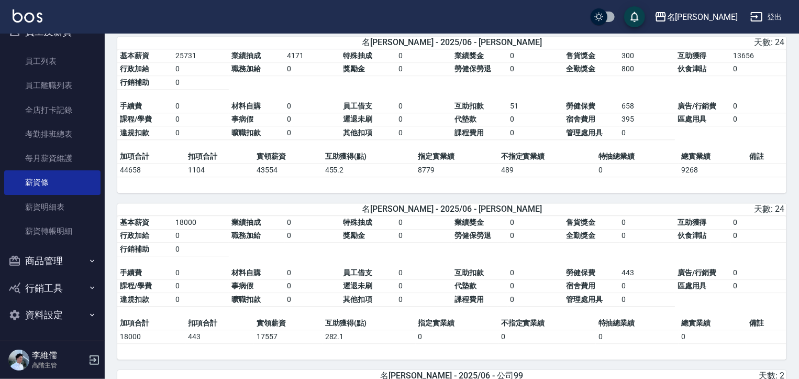
scroll to position [1414, 0]
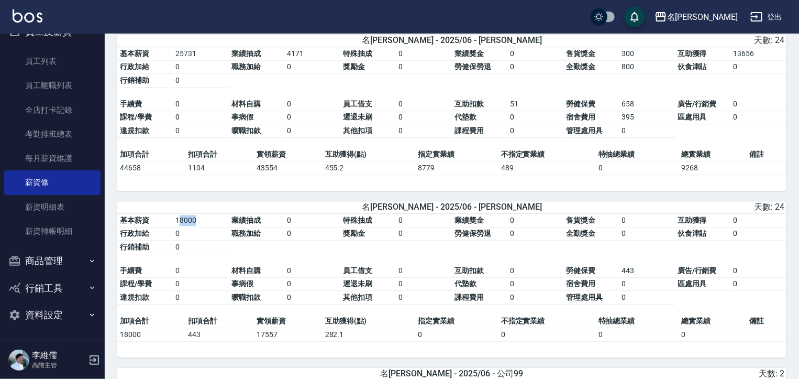
drag, startPoint x: 178, startPoint y: 225, endPoint x: 207, endPoint y: 224, distance: 29.3
click at [207, 224] on td "18000" at bounding box center [201, 221] width 56 height 14
click at [217, 227] on td "18000" at bounding box center [201, 221] width 56 height 14
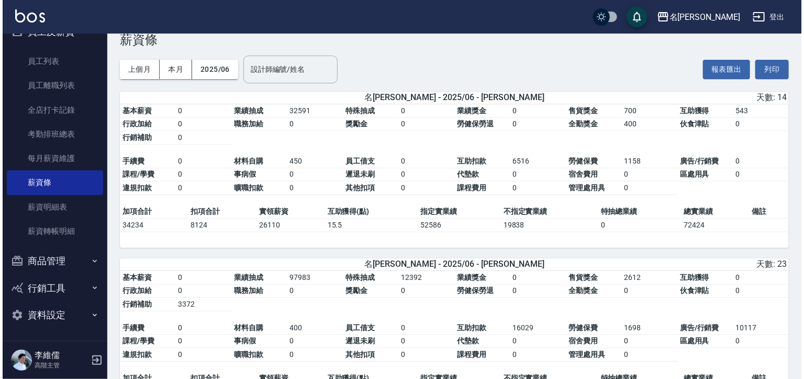
scroll to position [0, 0]
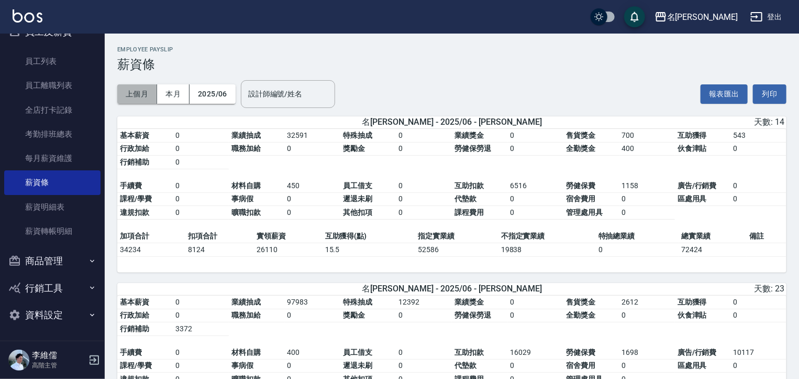
click at [141, 91] on button "上個月" at bounding box center [137, 93] width 40 height 19
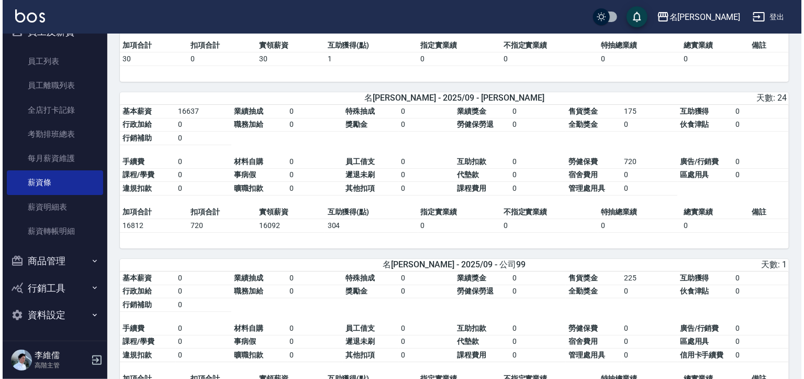
scroll to position [1838, 0]
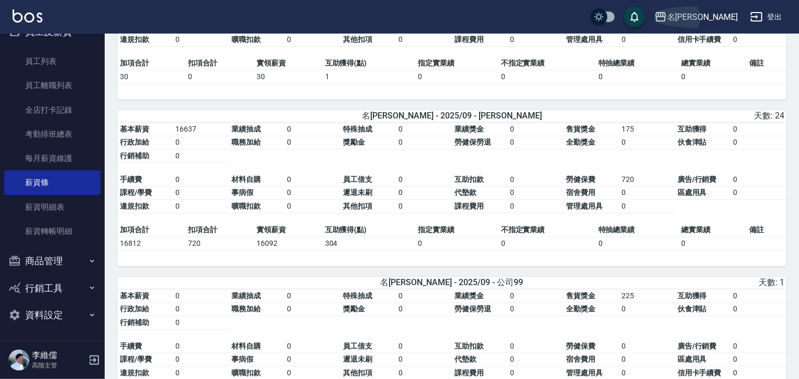
click at [714, 12] on div "名留霧峰" at bounding box center [702, 16] width 71 height 13
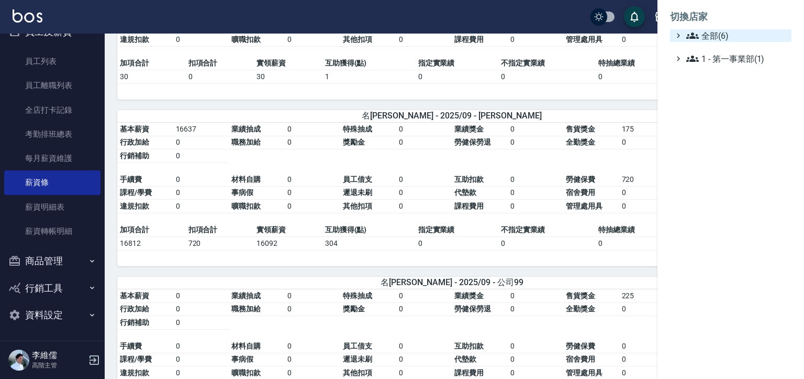
click at [715, 34] on span "全部(6)" at bounding box center [737, 35] width 101 height 13
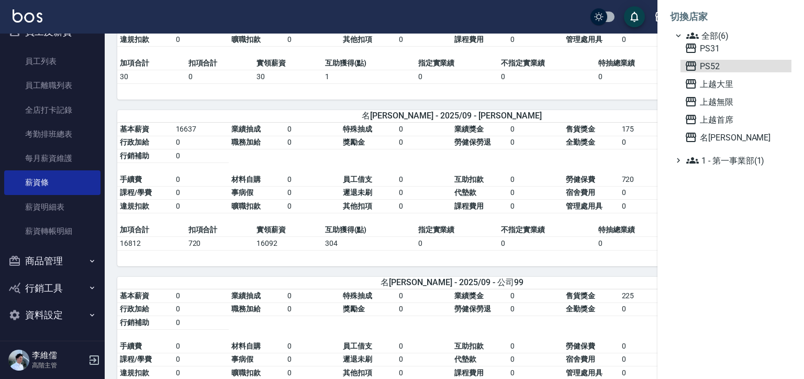
click at [696, 59] on div "PS31 PS52 上越大里 上越無限 上越首席 名留霧峰" at bounding box center [736, 93] width 111 height 102
click at [702, 48] on span "PS31" at bounding box center [736, 48] width 103 height 13
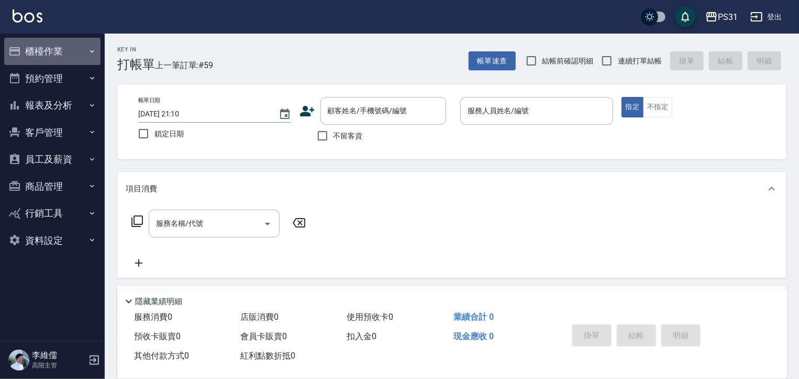
click at [55, 55] on button "櫃檯作業" at bounding box center [52, 51] width 96 height 27
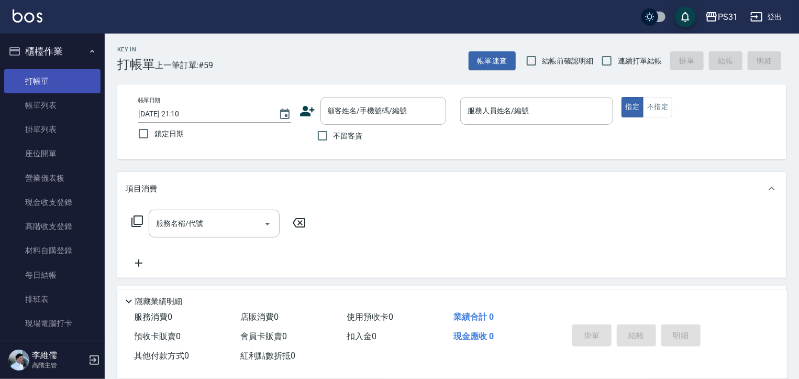
click at [50, 79] on link "打帳單" at bounding box center [52, 81] width 96 height 24
click at [323, 134] on input "不留客資" at bounding box center [323, 136] width 22 height 22
checkbox input "true"
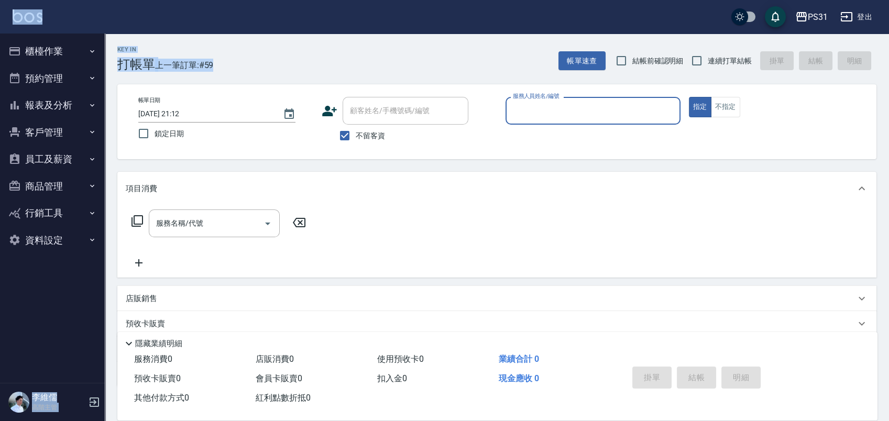
drag, startPoint x: 0, startPoint y: 0, endPoint x: 330, endPoint y: 34, distance: 332.2
click at [330, 34] on div "PS31 登出 櫃檯作業 打帳單 帳單列表 掛單列表 座位開單 營業儀表板 現金收支登錄 高階收支登錄 材料自購登錄 每日結帳 排班表 現場電腦打卡 掃碼打卡…" at bounding box center [444, 242] width 889 height 485
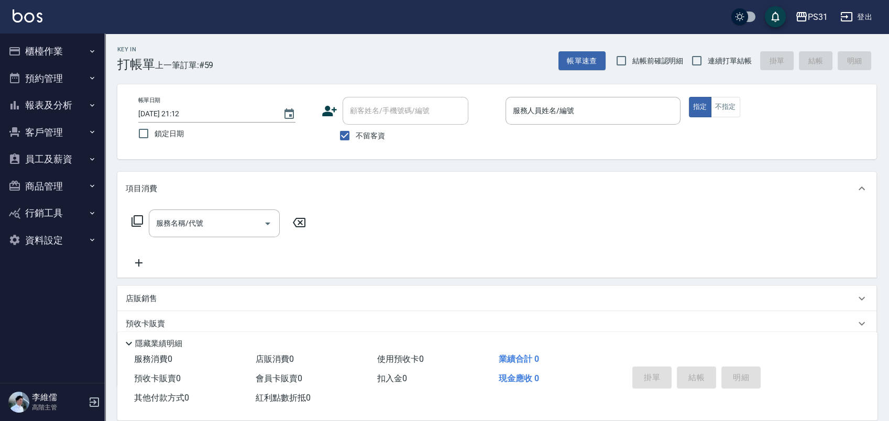
click at [553, 109] on input "服務人員姓名/編號" at bounding box center [592, 111] width 165 height 18
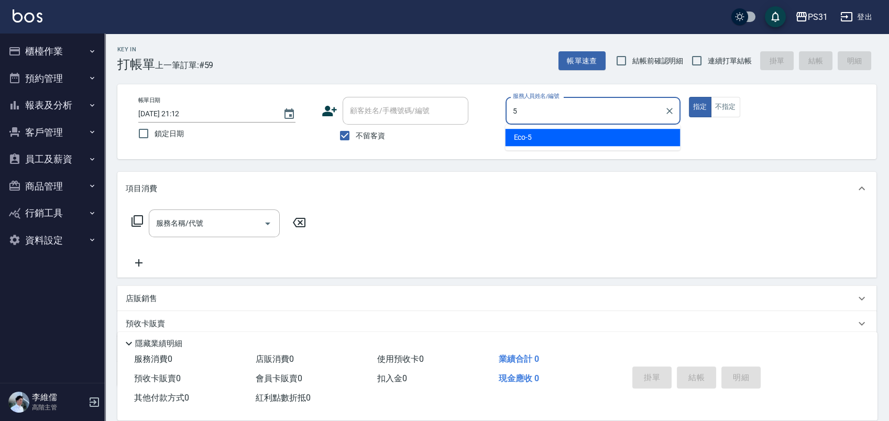
type input "Eco-5"
type button "true"
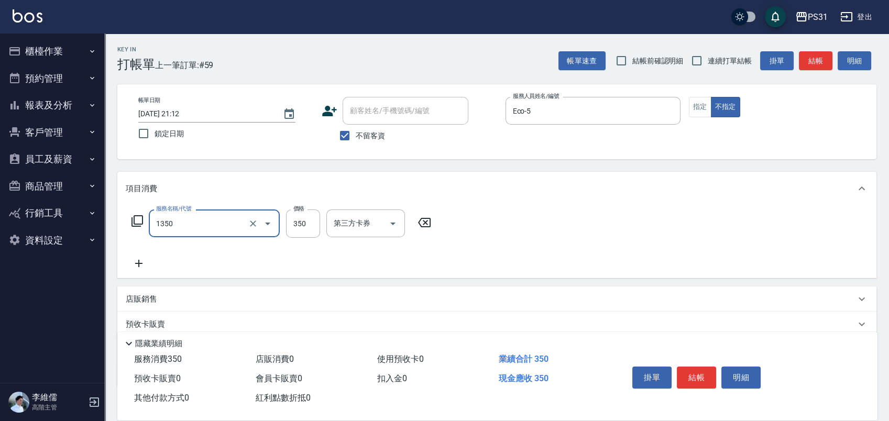
type input "洗髮350(1350)"
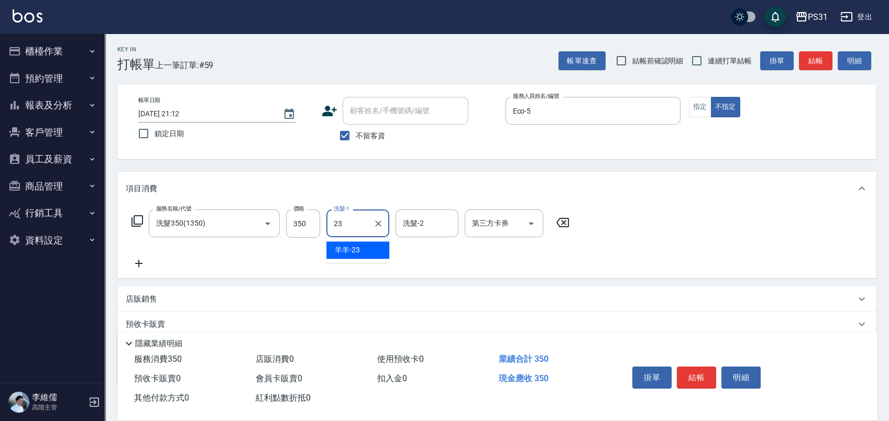
type input "羊羊-23"
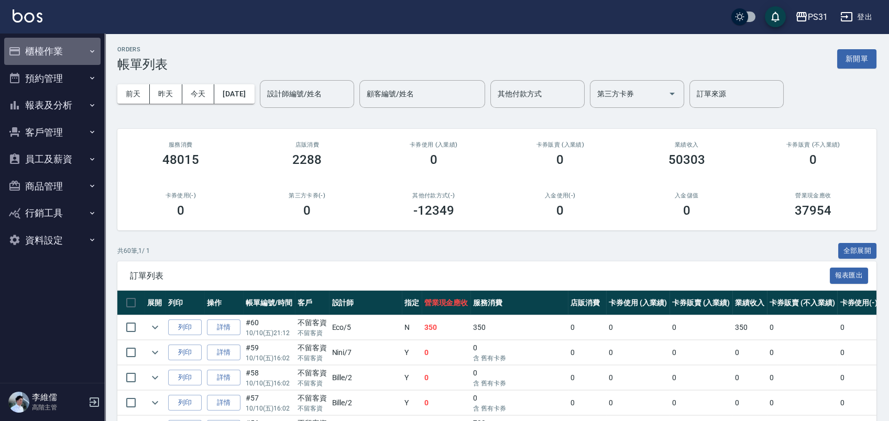
click at [48, 55] on button "櫃檯作業" at bounding box center [52, 51] width 96 height 27
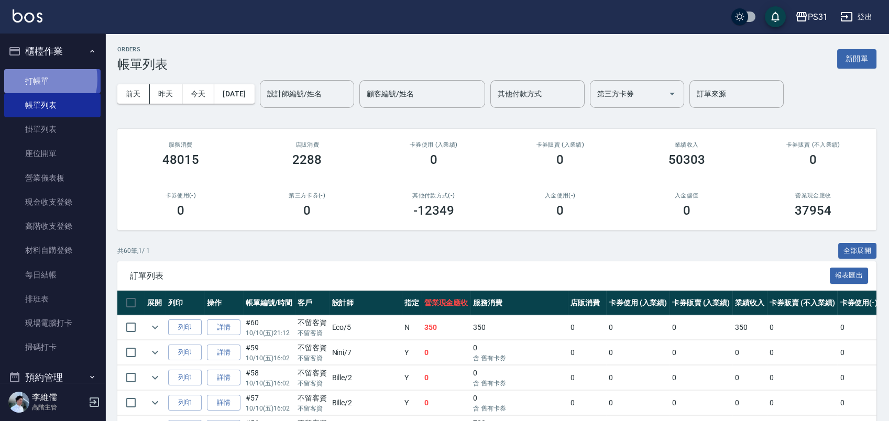
click at [38, 79] on link "打帳單" at bounding box center [52, 81] width 96 height 24
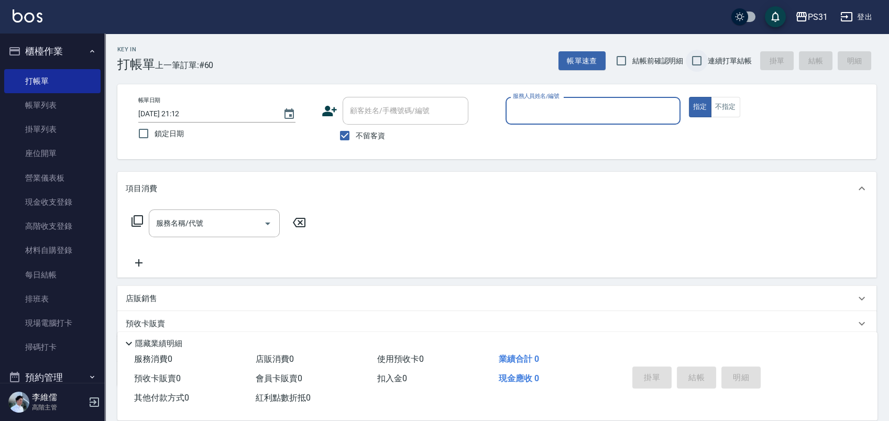
click at [699, 58] on input "連續打單結帳" at bounding box center [696, 61] width 22 height 22
checkbox input "true"
click at [610, 116] on input "服務人員姓名/編號" at bounding box center [592, 111] width 165 height 18
type input "Zhan-10"
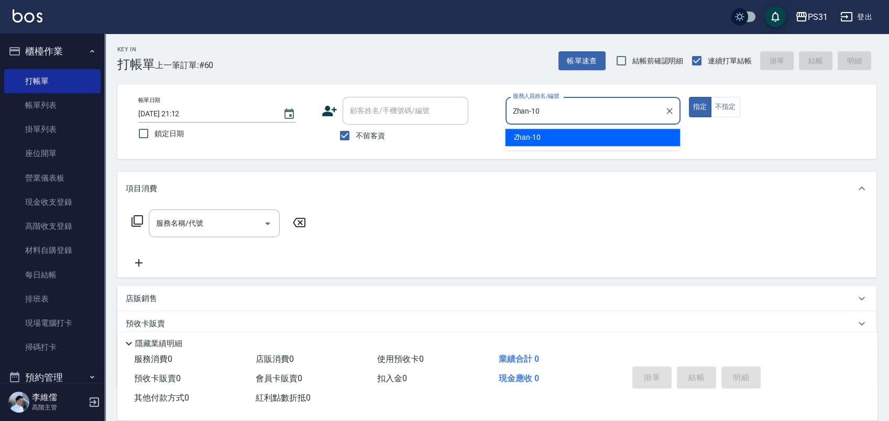
type button "true"
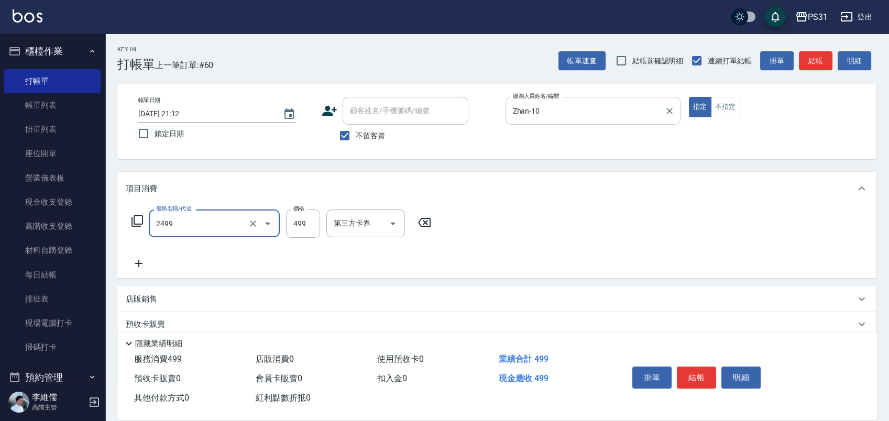
type input "499洗剪套餐(2499)"
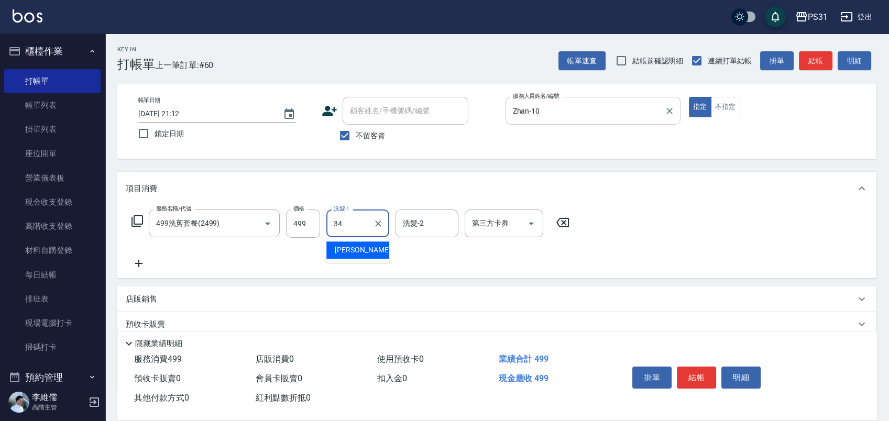
type input "鈺欣-34"
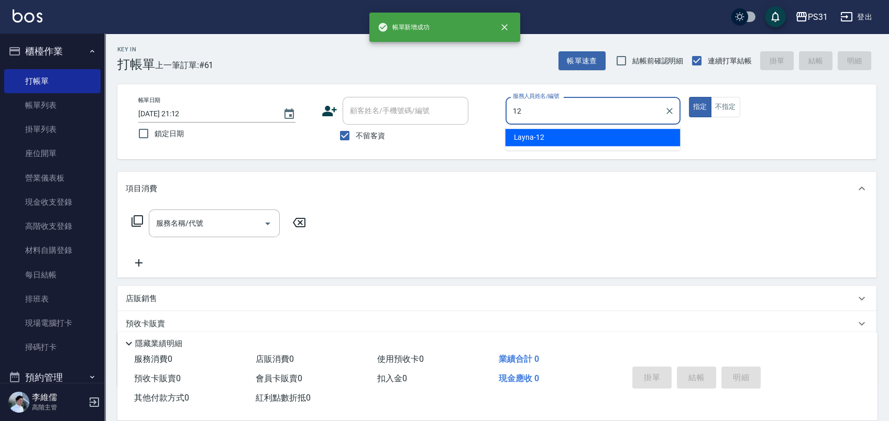
type input "Layna-12"
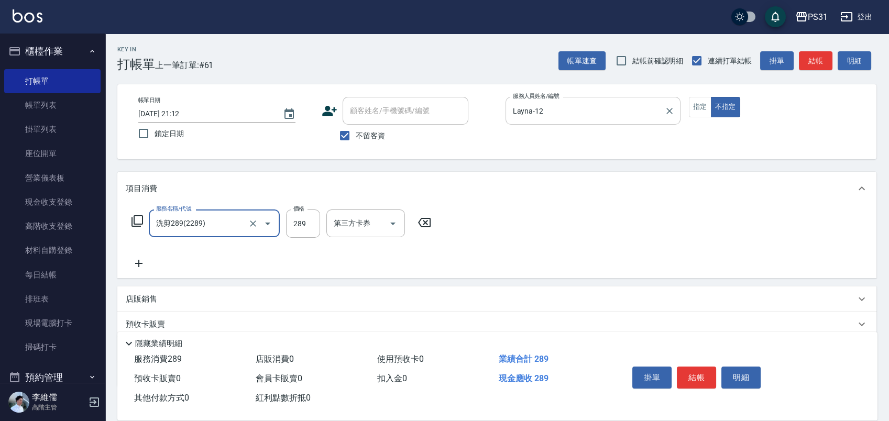
type input "洗剪289(2289)"
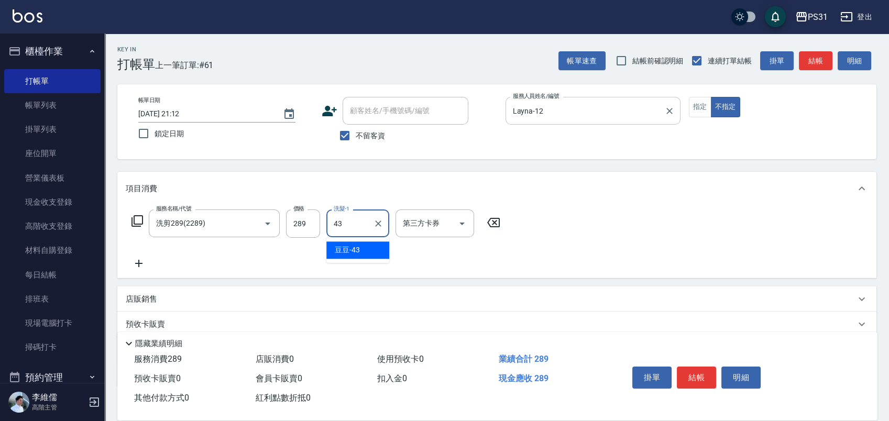
type input "豆豆-43"
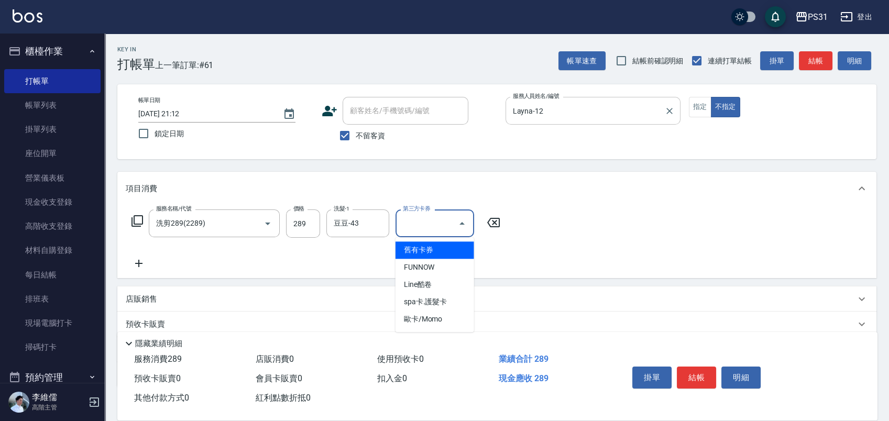
type input "舊有卡券"
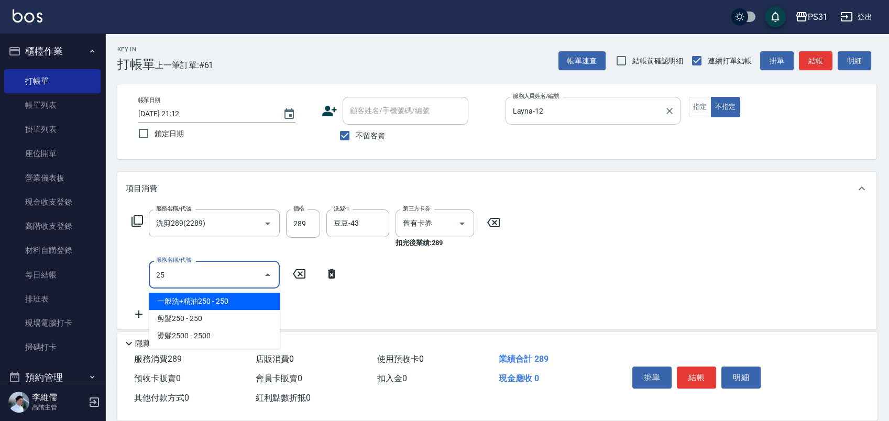
type input "250"
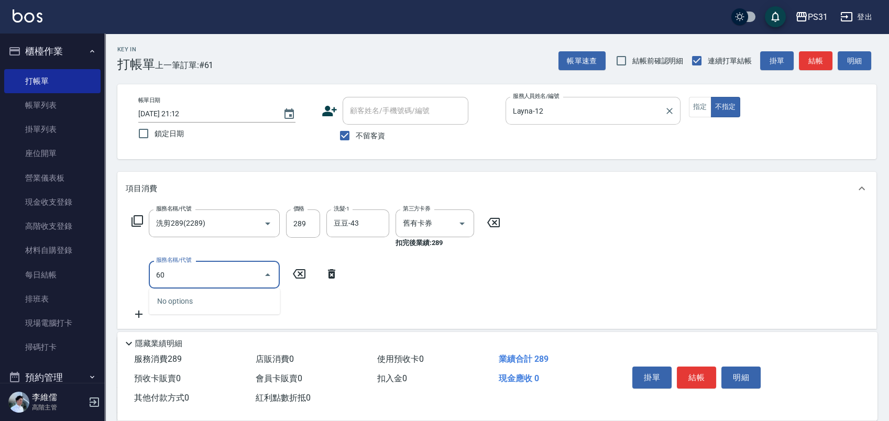
type input "6"
type input "精油(150)"
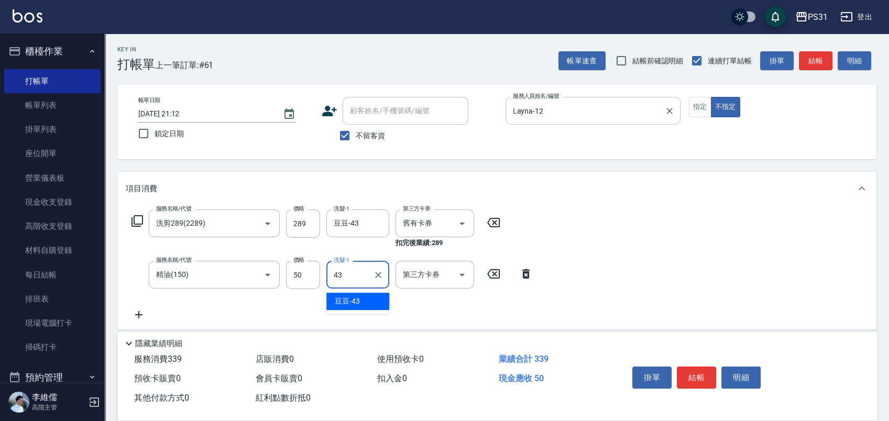
type input "豆豆-43"
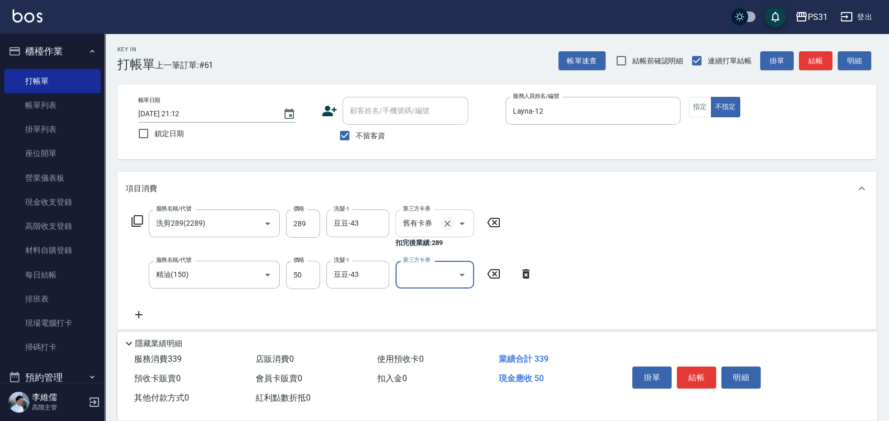
click at [443, 224] on icon "Clear" at bounding box center [447, 223] width 10 height 10
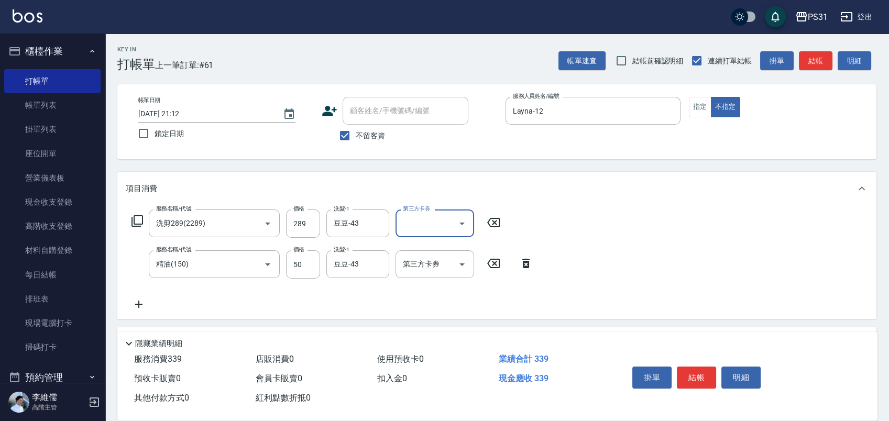
click at [128, 339] on icon at bounding box center [129, 343] width 13 height 13
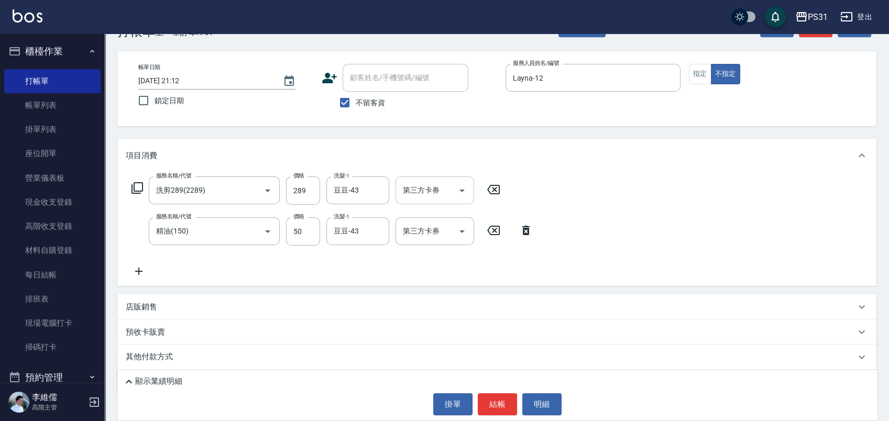
scroll to position [64, 0]
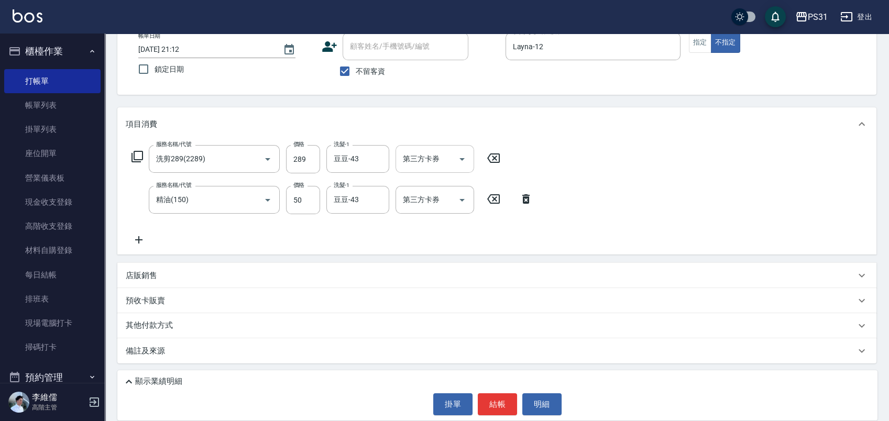
click at [162, 325] on p "其他付款方式" at bounding box center [152, 326] width 52 height 12
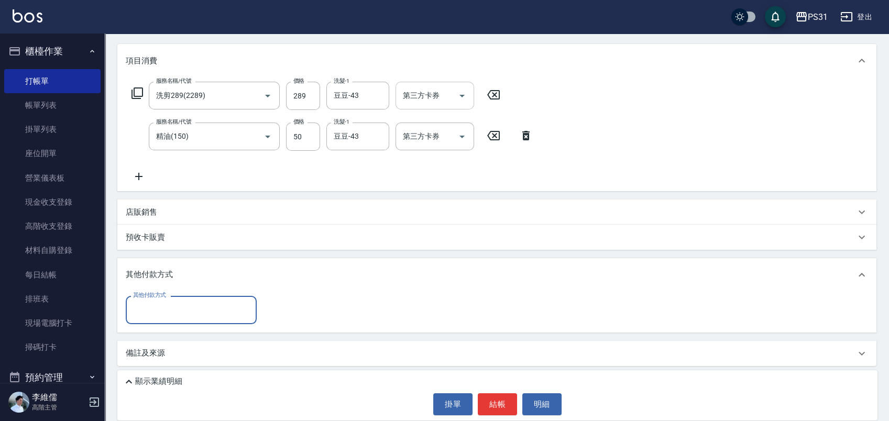
scroll to position [130, 0]
click at [178, 304] on input "其他付款方式" at bounding box center [190, 307] width 121 height 18
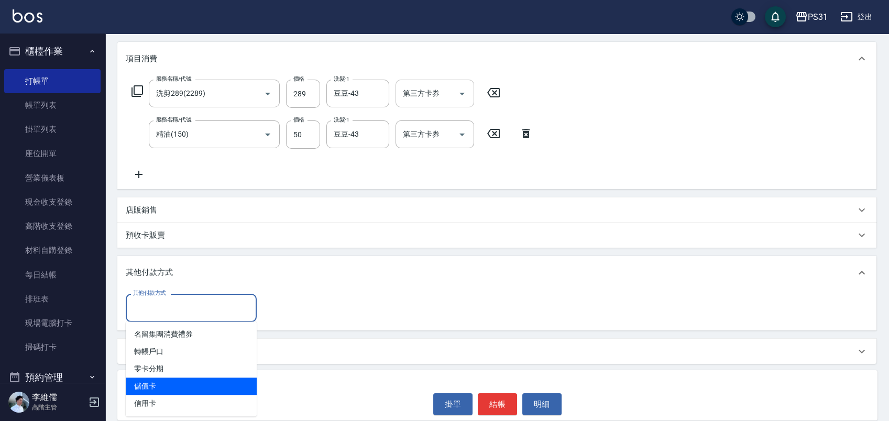
click at [174, 378] on span "儲值卡" at bounding box center [191, 386] width 131 height 17
type input "儲值卡"
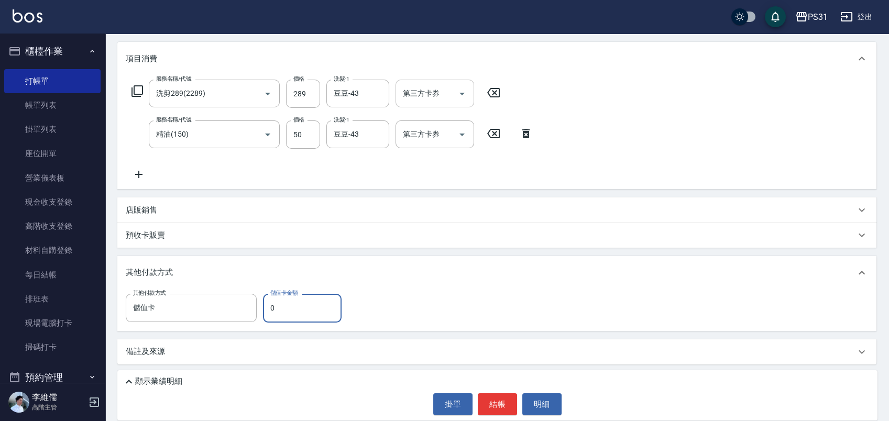
click at [295, 310] on input "0" at bounding box center [302, 308] width 79 height 28
click at [295, 309] on input "0" at bounding box center [302, 308] width 79 height 28
type input "56"
click at [488, 378] on button "結帳" at bounding box center [497, 404] width 39 height 22
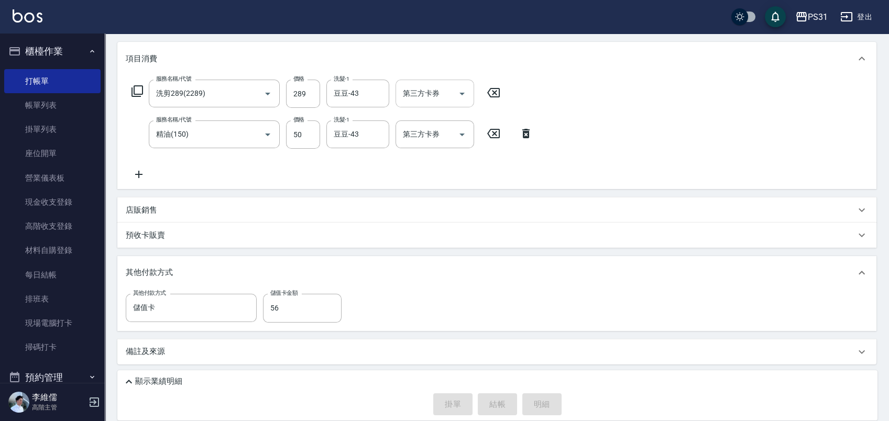
type input "2025/10/10 21:13"
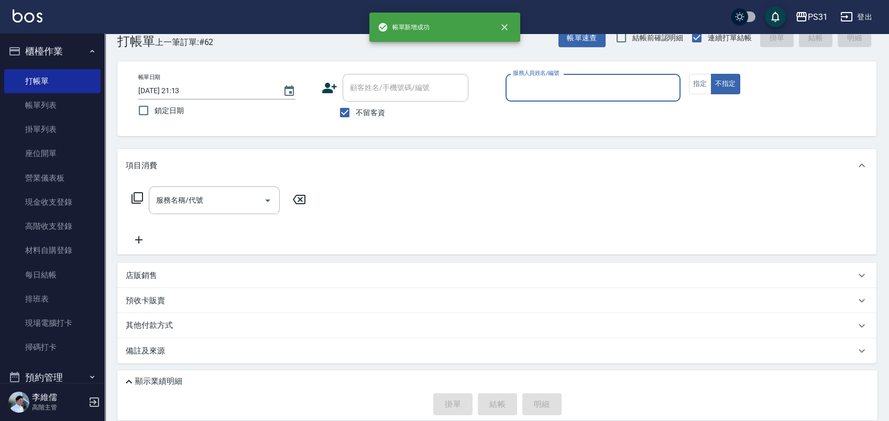
scroll to position [23, 0]
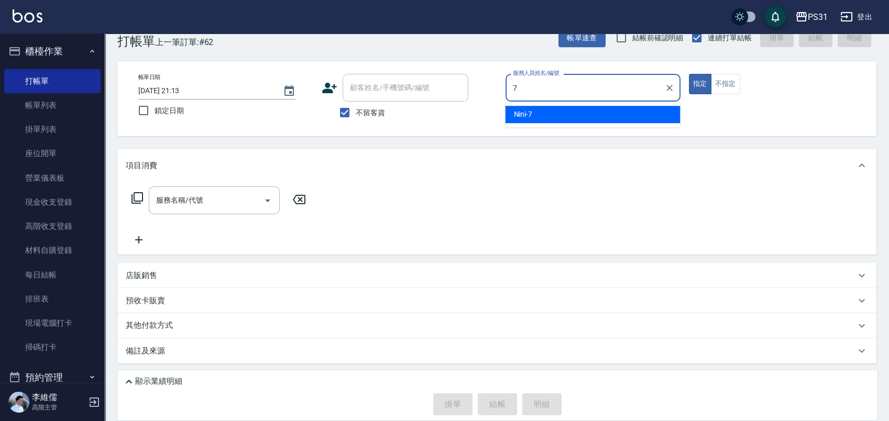
type input "Nini-7"
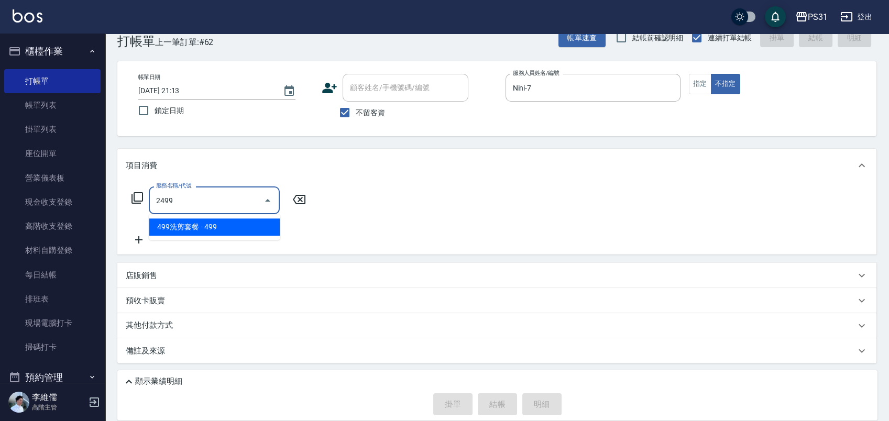
type input "499洗剪套餐(2499)"
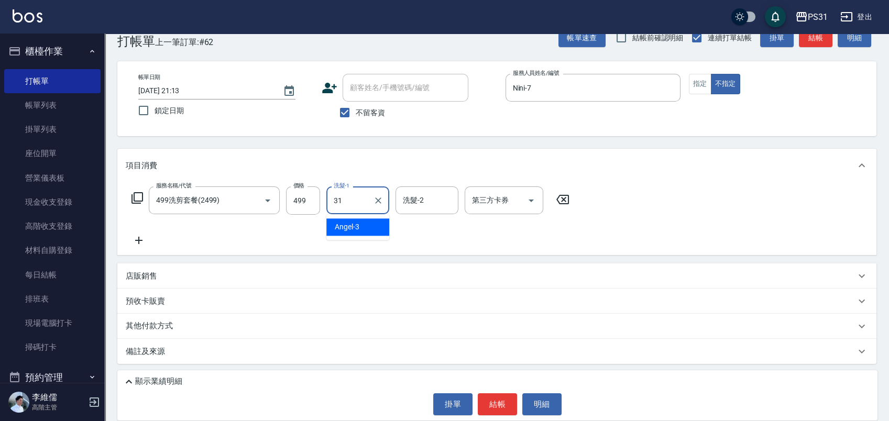
type input "何宜柔-31"
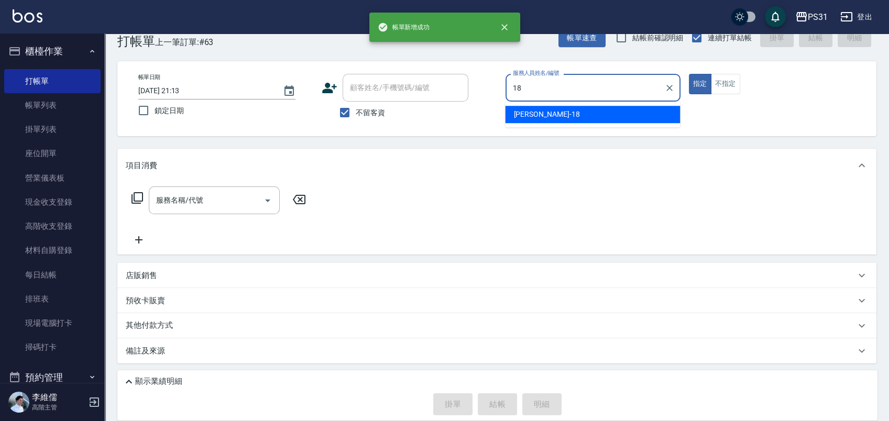
type input "Rita-18"
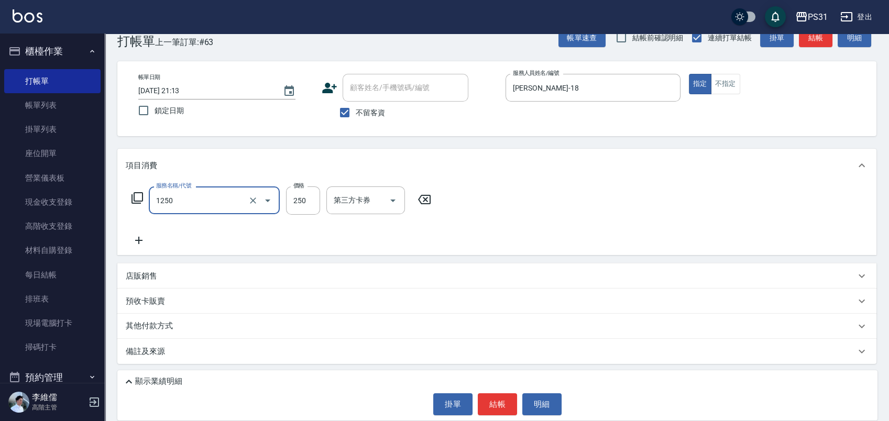
type input "一般洗+精油250(1250)"
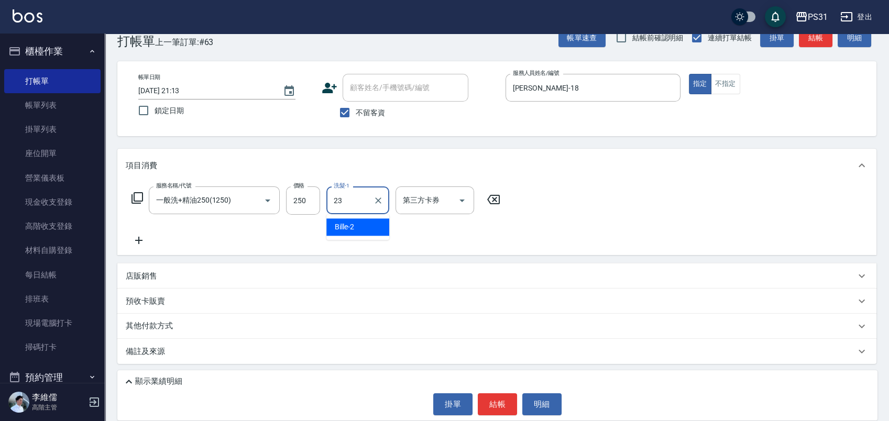
type input "羊羊-23"
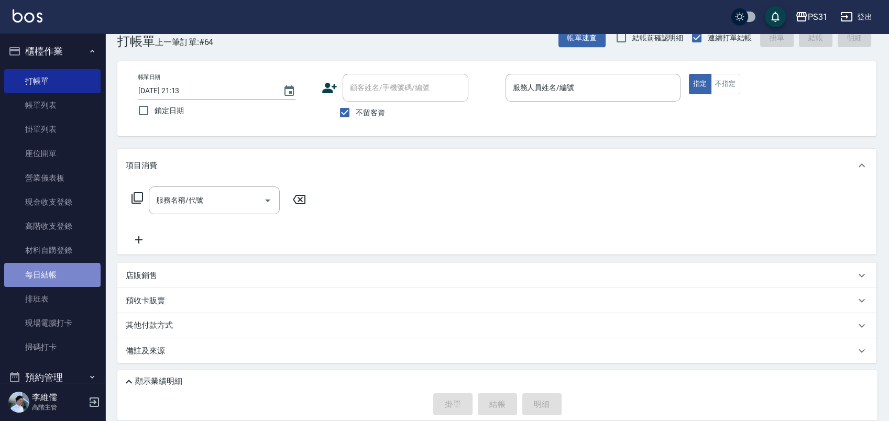
click at [51, 285] on link "每日結帳" at bounding box center [52, 275] width 96 height 24
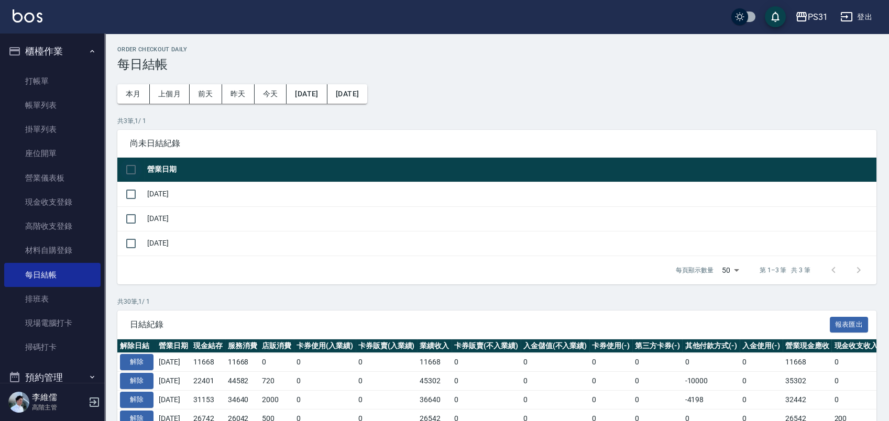
click at [131, 170] on input "checkbox" at bounding box center [131, 170] width 22 height 22
checkbox input "true"
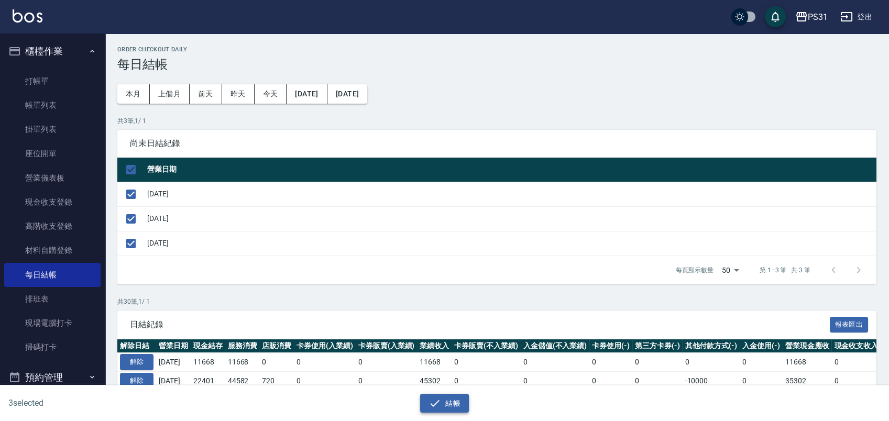
click at [444, 378] on button "結帳" at bounding box center [444, 403] width 49 height 19
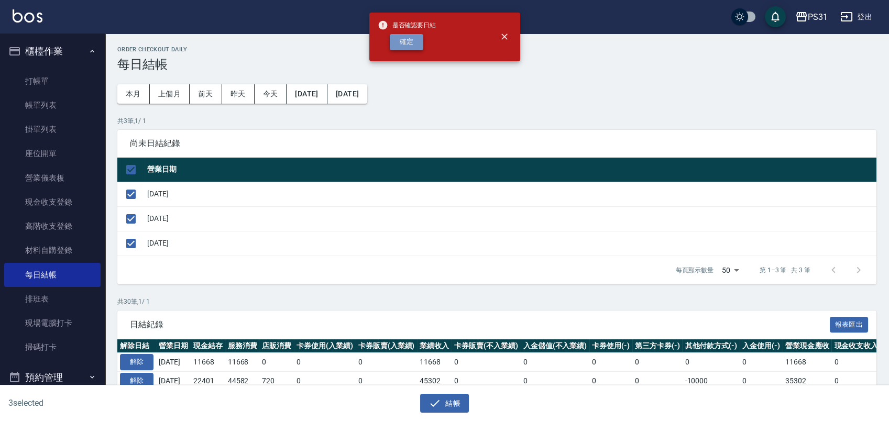
click at [417, 42] on button "確定" at bounding box center [407, 42] width 34 height 16
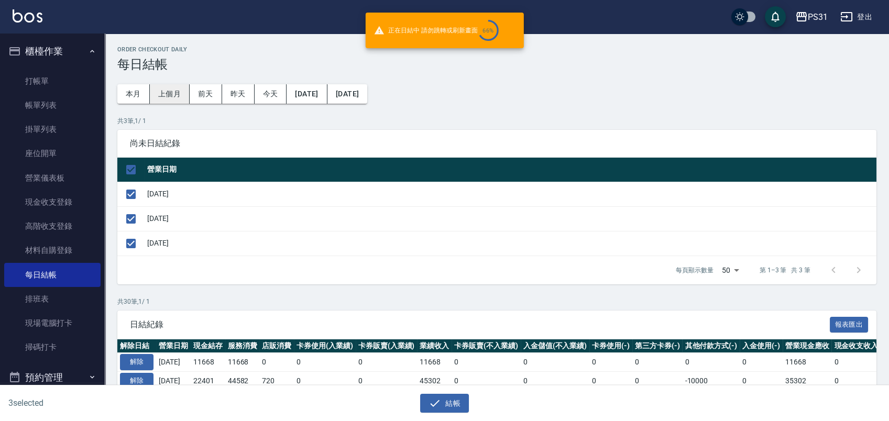
checkbox input "false"
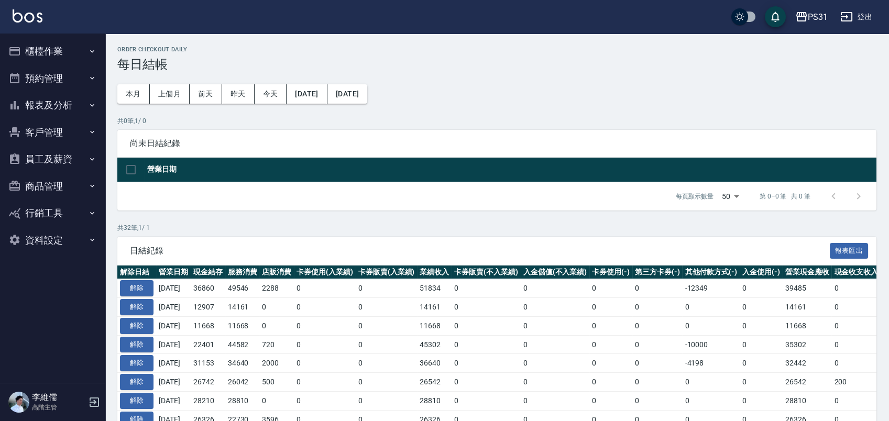
click at [25, 110] on button "報表及分析" at bounding box center [52, 105] width 96 height 27
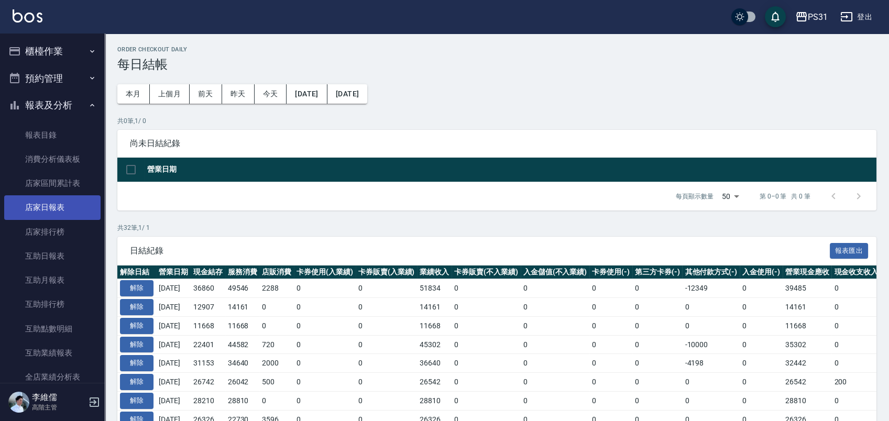
click at [60, 217] on link "店家日報表" at bounding box center [52, 207] width 96 height 24
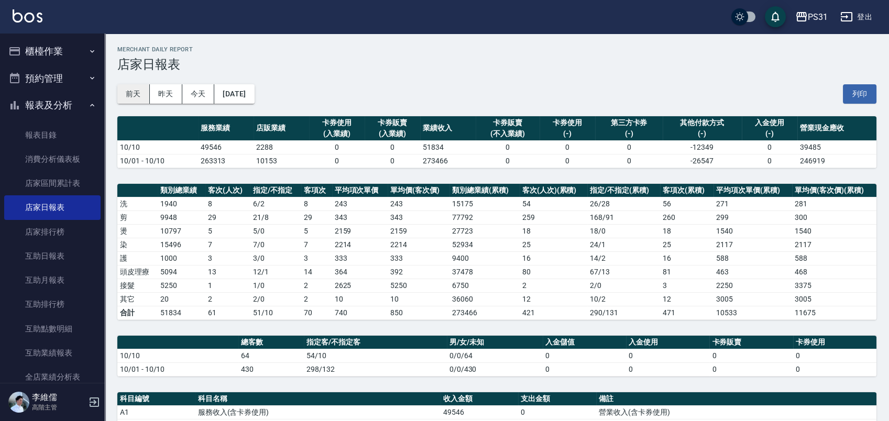
click at [148, 100] on button "前天" at bounding box center [133, 93] width 32 height 19
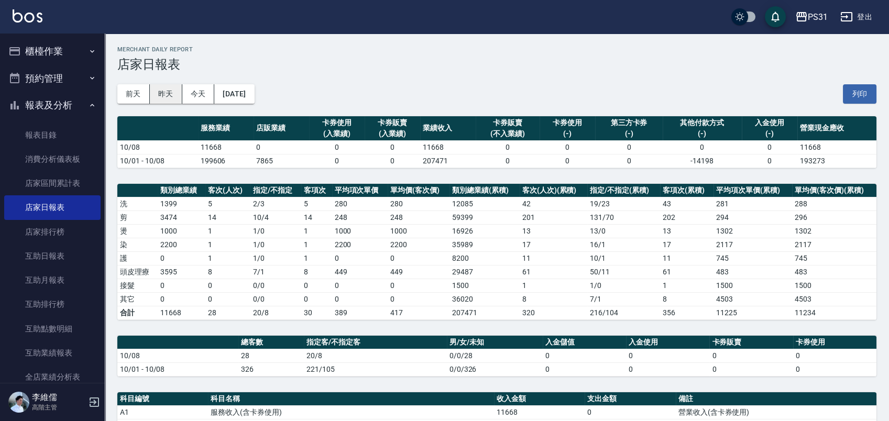
click at [172, 94] on button "昨天" at bounding box center [166, 93] width 32 height 19
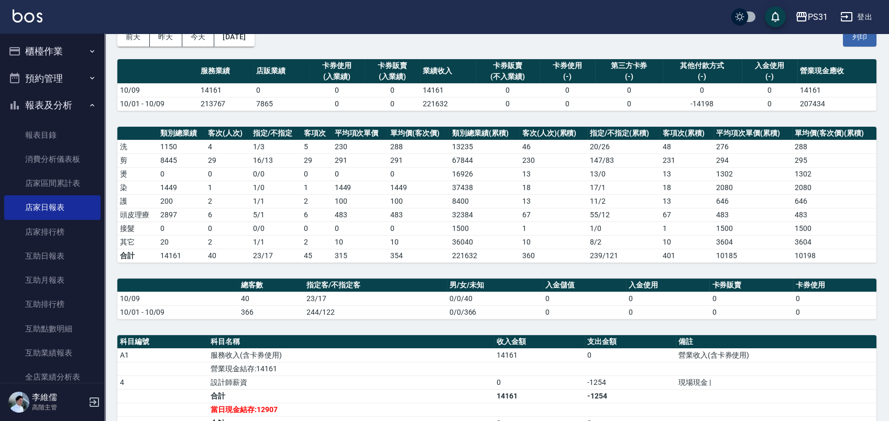
scroll to position [215, 0]
